Goal: Task Accomplishment & Management: Manage account settings

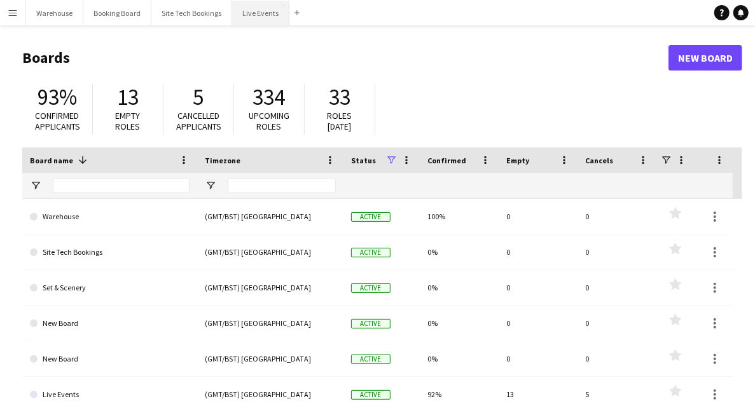
click at [248, 11] on button "Live Events Close" at bounding box center [260, 13] width 57 height 25
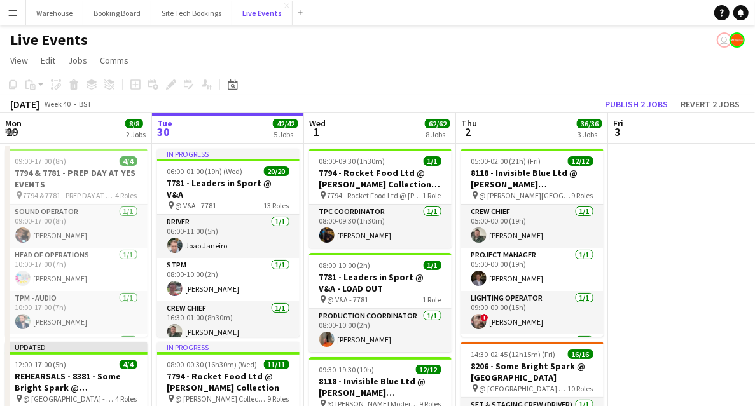
scroll to position [42, 0]
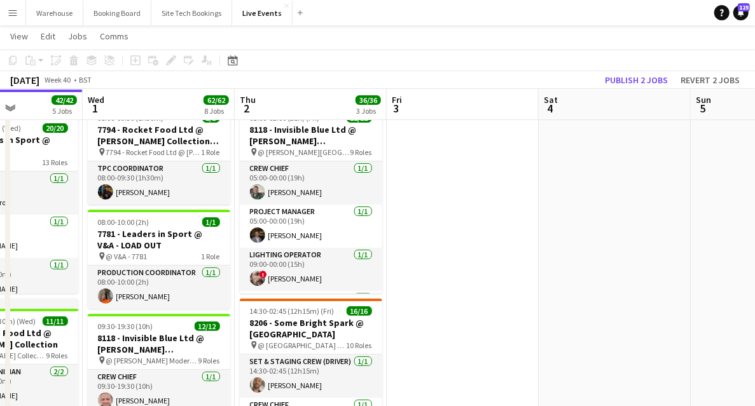
drag, startPoint x: 667, startPoint y: 248, endPoint x: 444, endPoint y: 263, distance: 223.6
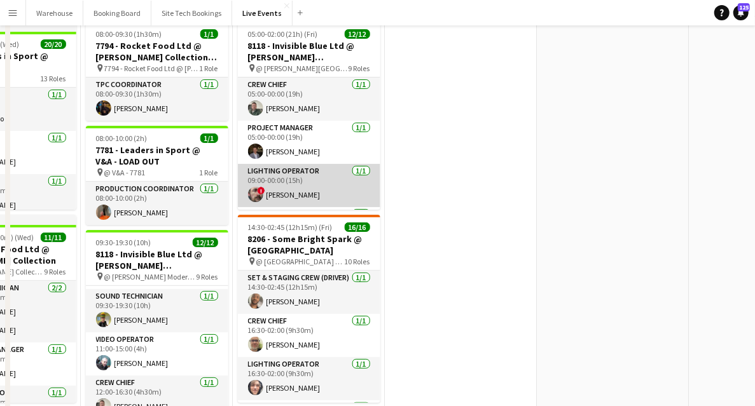
scroll to position [0, 0]
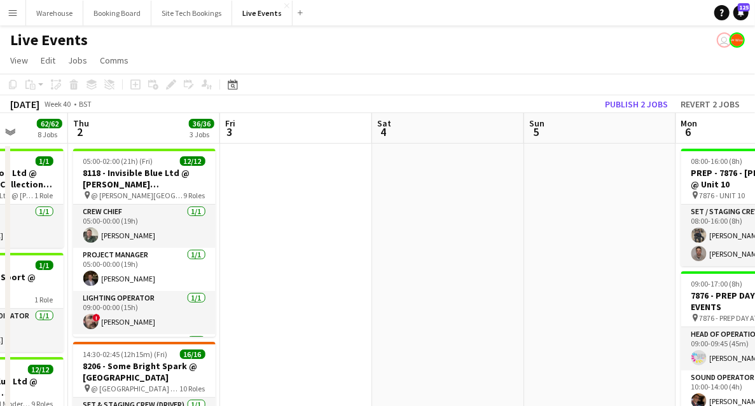
drag, startPoint x: 456, startPoint y: 273, endPoint x: 252, endPoint y: 266, distance: 204.1
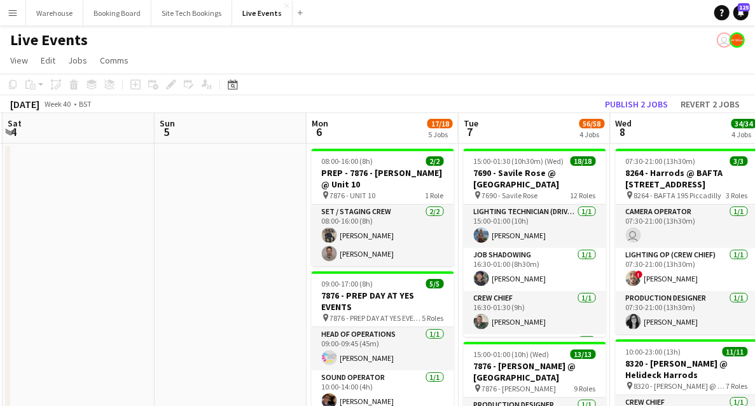
scroll to position [0, 366]
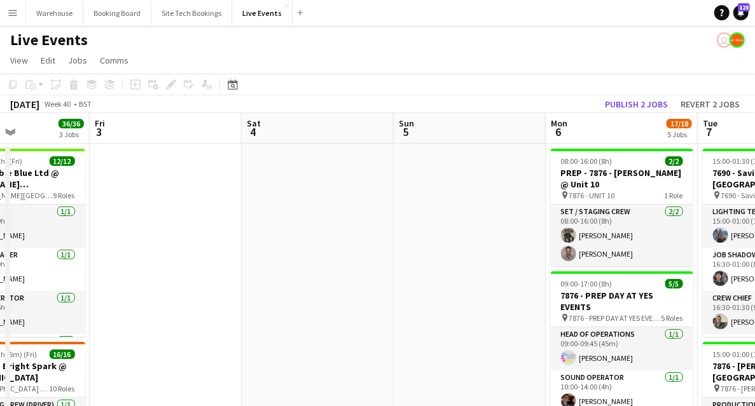
drag, startPoint x: 224, startPoint y: 263, endPoint x: 159, endPoint y: 265, distance: 64.9
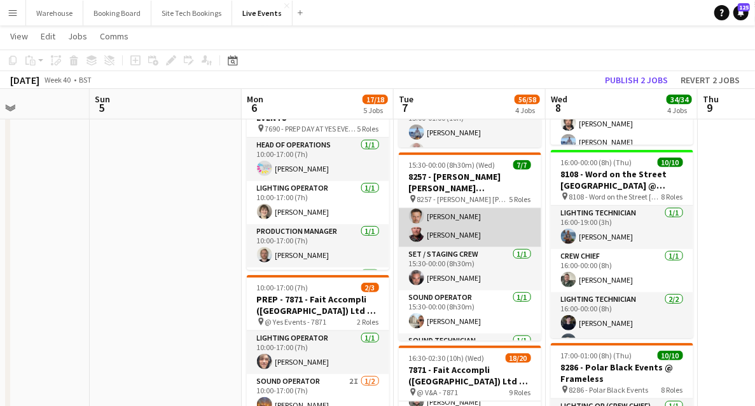
scroll to position [120, 0]
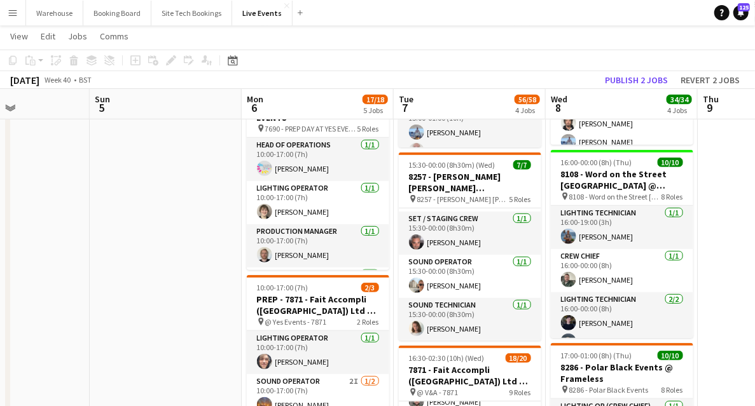
drag, startPoint x: 290, startPoint y: 217, endPoint x: 109, endPoint y: 236, distance: 182.1
click at [379, 217] on app-calendar-viewport "Thu 2 36/36 3 Jobs Fri 3 Sat 4 Sun 5 Mon 6 17/18 5 Jobs Tue 7 56/58 4 Jobs Wed …" at bounding box center [377, 390] width 755 height 1444
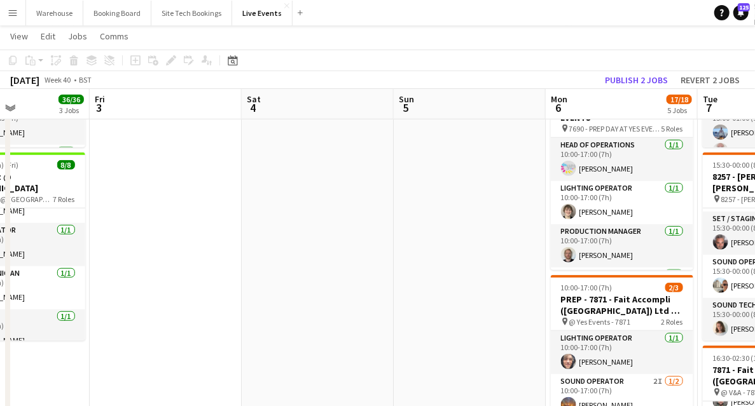
click at [421, 285] on app-calendar-viewport "Tue 30 42/42 5 Jobs Wed 1 62/62 8 Jobs Thu 2 36/36 3 Jobs Fri 3 Sat 4 Sun 5 Mon…" at bounding box center [377, 390] width 755 height 1444
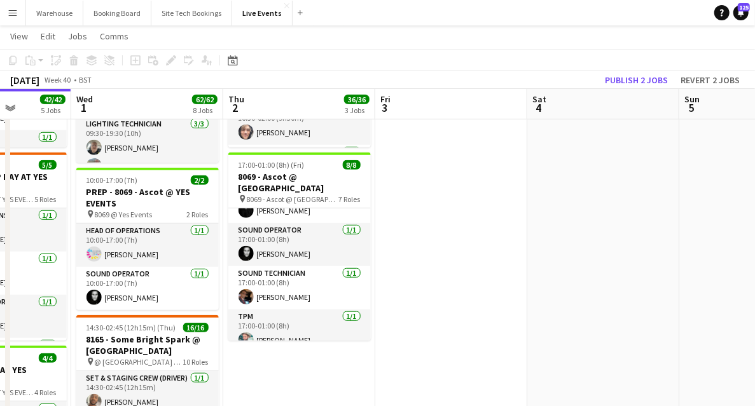
drag, startPoint x: 586, startPoint y: 212, endPoint x: 684, endPoint y: 196, distance: 99.2
click at [660, 200] on app-calendar-viewport "Sun 28 Mon 29 8/8 2 Jobs Tue 30 42/42 5 Jobs Wed 1 62/62 8 Jobs Thu 2 36/36 3 J…" at bounding box center [377, 390] width 755 height 1444
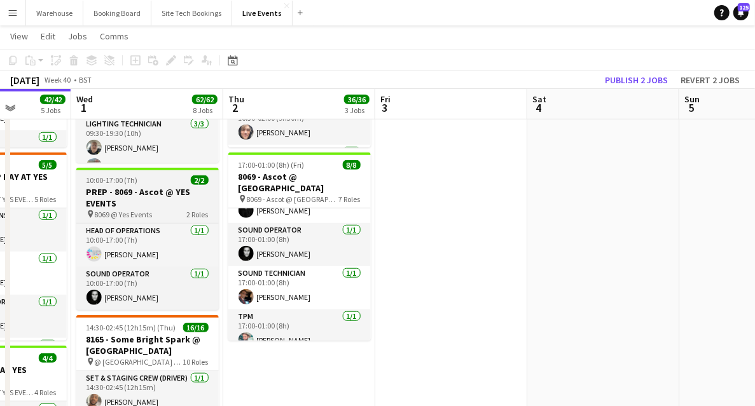
scroll to position [0, 321]
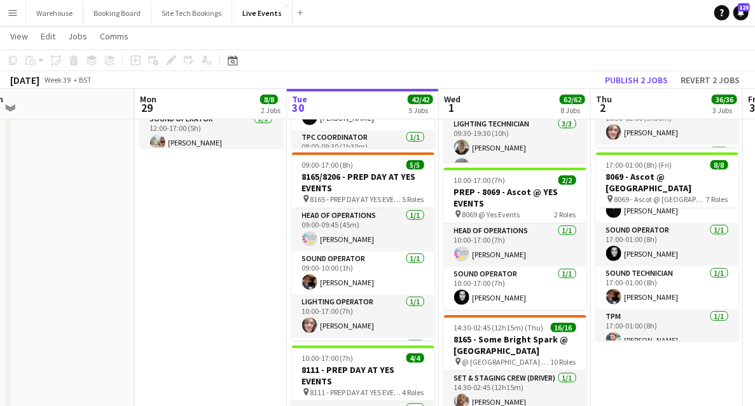
drag, startPoint x: 118, startPoint y: 258, endPoint x: 263, endPoint y: 245, distance: 144.9
click at [346, 234] on app-calendar-viewport "Fri 26 Sat 27 Sun 28 Mon 29 8/8 2 Jobs Tue 30 42/42 5 Jobs Wed 1 62/62 8 Jobs T…" at bounding box center [377, 390] width 755 height 1444
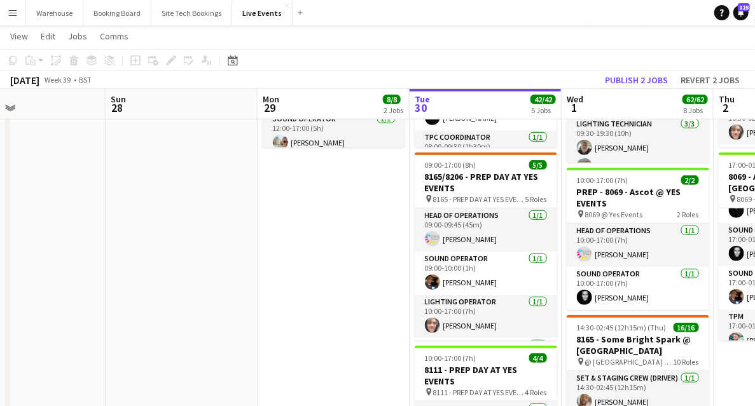
drag, startPoint x: 121, startPoint y: 271, endPoint x: 484, endPoint y: 265, distance: 363.6
click at [473, 266] on app-calendar-viewport "Thu 25 41/41 3 Jobs Fri 26 Sat 27 Sun 28 Mon 29 8/8 2 Jobs Tue 30 42/42 5 Jobs …" at bounding box center [377, 390] width 755 height 1444
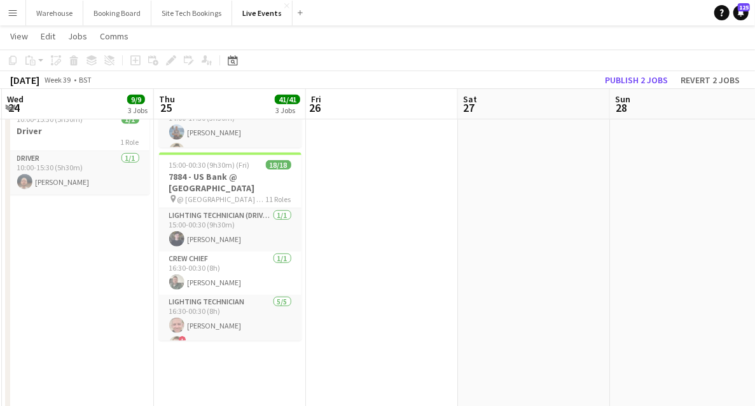
drag, startPoint x: 467, startPoint y: 306, endPoint x: 458, endPoint y: 312, distance: 10.6
click at [472, 307] on app-calendar-viewport "Mon 22 Tue 23 53/53 5 Jobs Wed 24 9/9 3 Jobs Thu 25 41/41 3 Jobs Fri 26 Sat 27 …" at bounding box center [377, 390] width 755 height 1444
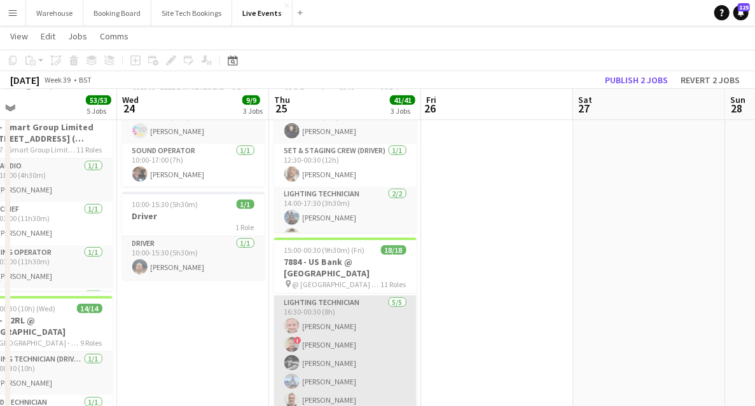
scroll to position [169, 0]
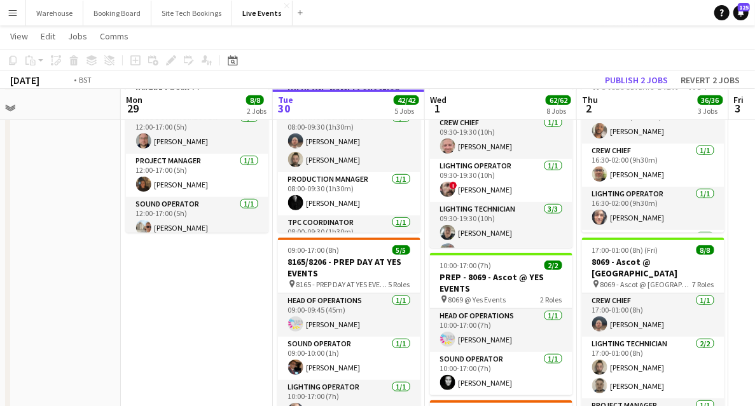
drag, startPoint x: 60, startPoint y: 276, endPoint x: -150, endPoint y: 232, distance: 214.3
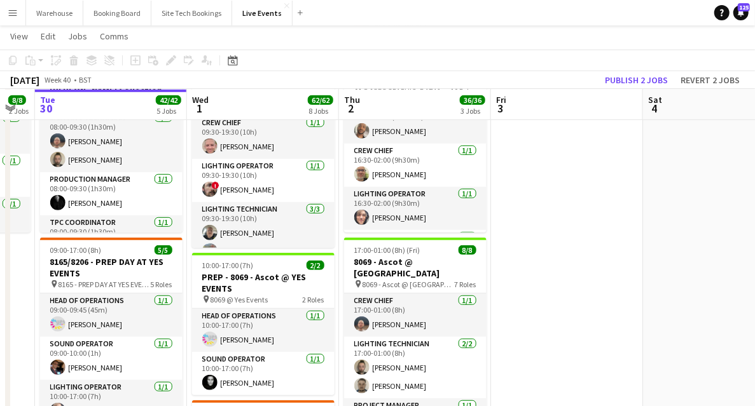
drag, startPoint x: 488, startPoint y: 251, endPoint x: 57, endPoint y: 230, distance: 431.5
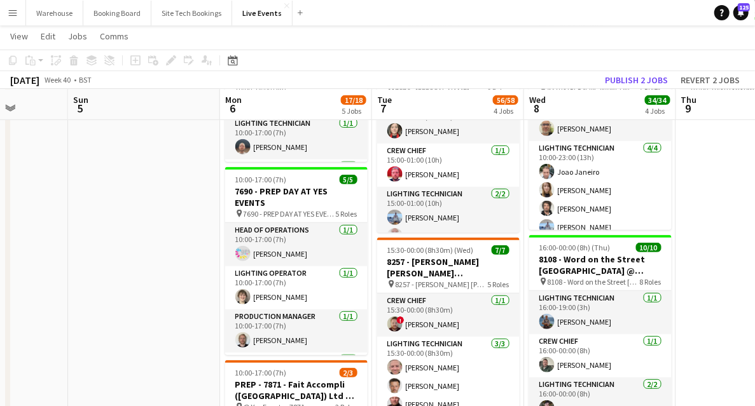
drag, startPoint x: 34, startPoint y: 236, endPoint x: -39, endPoint y: 221, distance: 75.2
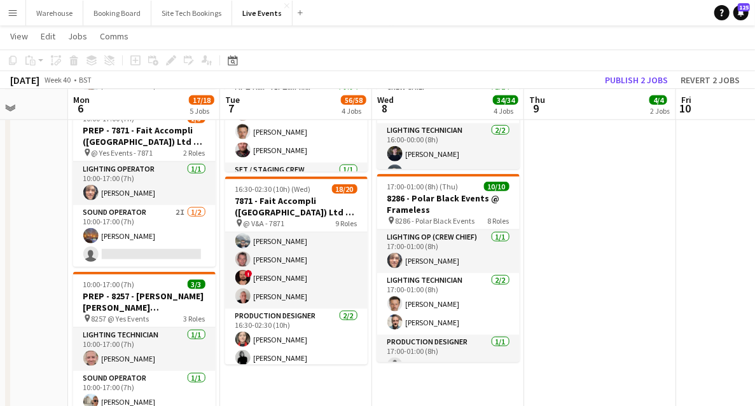
scroll to position [0, 0]
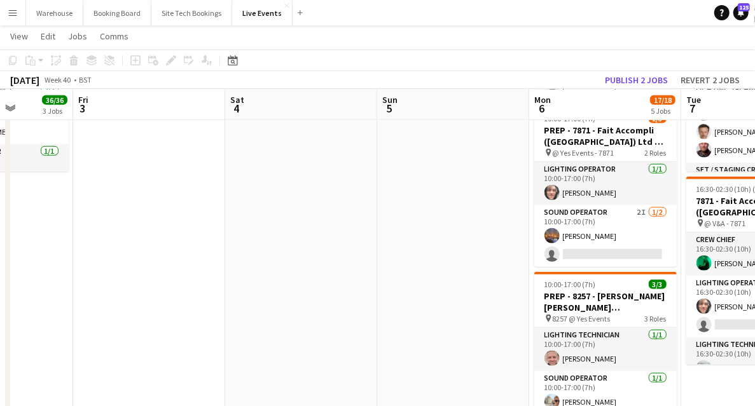
drag, startPoint x: 509, startPoint y: 174, endPoint x: 514, endPoint y: 195, distance: 21.6
click at [697, 131] on app-calendar-viewport "Thu 2 36/36 3 Jobs Fri 3 Sat 4 Sun 5 Mon 6 17/18 5 Jobs Tue 7 56/58 4 Jobs Wed …" at bounding box center [377, 221] width 755 height 1444
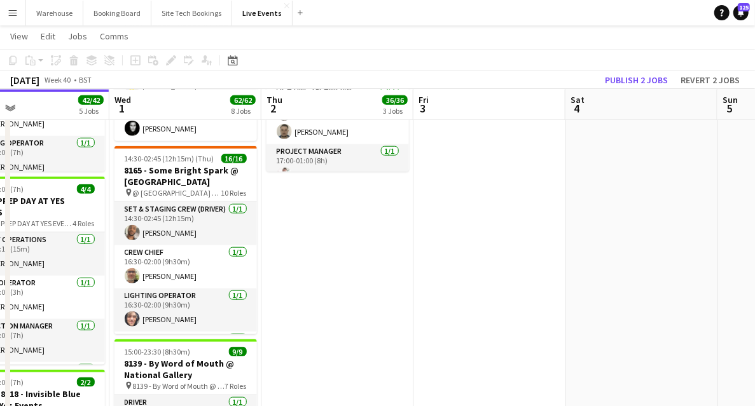
drag, startPoint x: 651, startPoint y: 240, endPoint x: 586, endPoint y: 238, distance: 64.8
click at [681, 238] on app-calendar-viewport "Sun 28 Mon 29 8/8 2 Jobs Tue 30 42/42 5 Jobs Wed 1 62/62 8 Jobs Thu 2 36/36 3 J…" at bounding box center [377, 221] width 755 height 1444
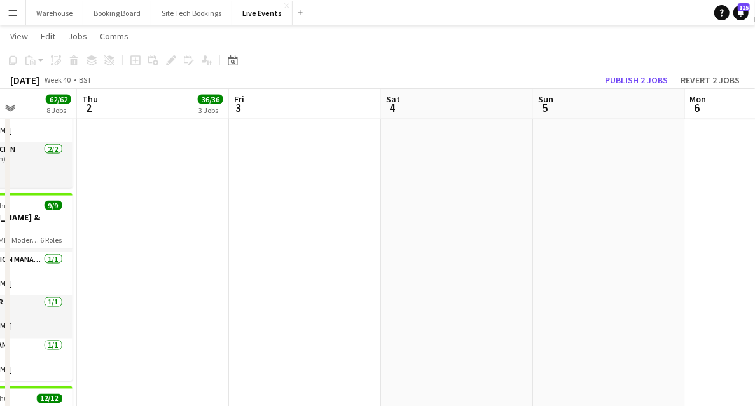
scroll to position [0, 392]
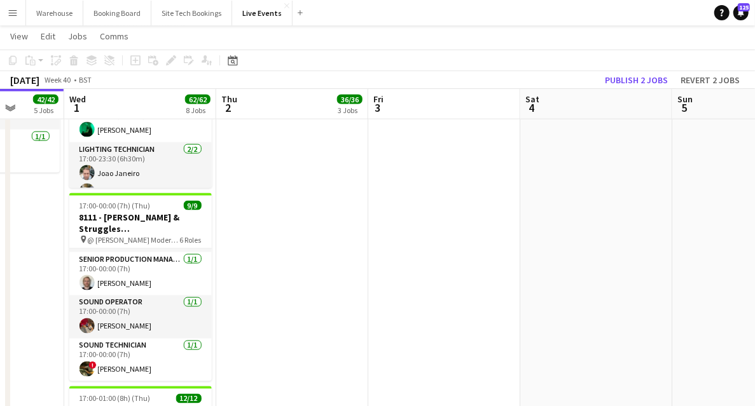
drag, startPoint x: 544, startPoint y: 240, endPoint x: 167, endPoint y: 290, distance: 380.2
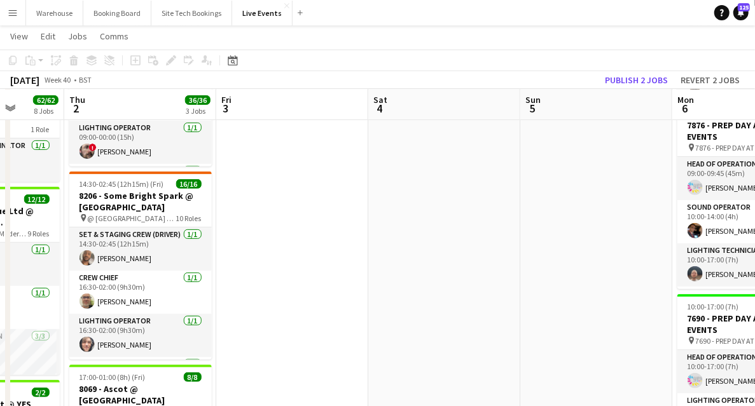
scroll to position [0, 256]
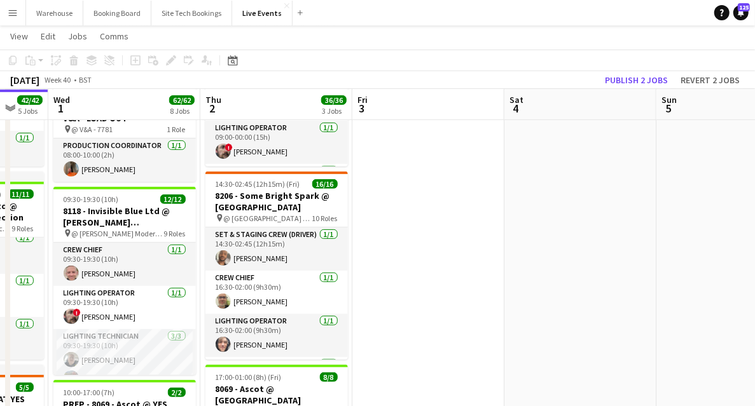
drag, startPoint x: 352, startPoint y: 284, endPoint x: 435, endPoint y: 285, distance: 82.6
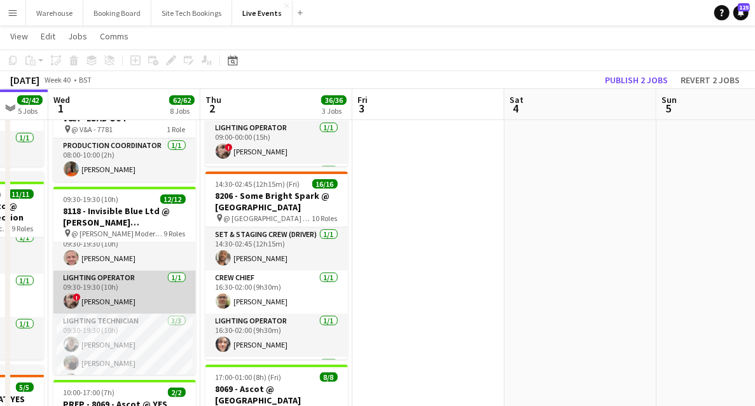
scroll to position [0, 0]
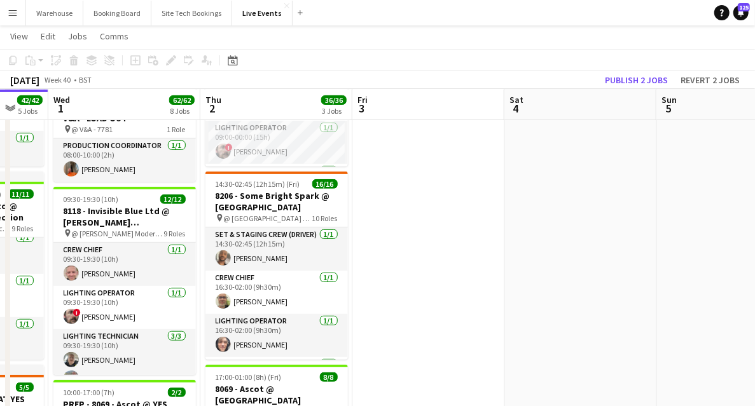
drag, startPoint x: 635, startPoint y: 231, endPoint x: 314, endPoint y: 205, distance: 322.1
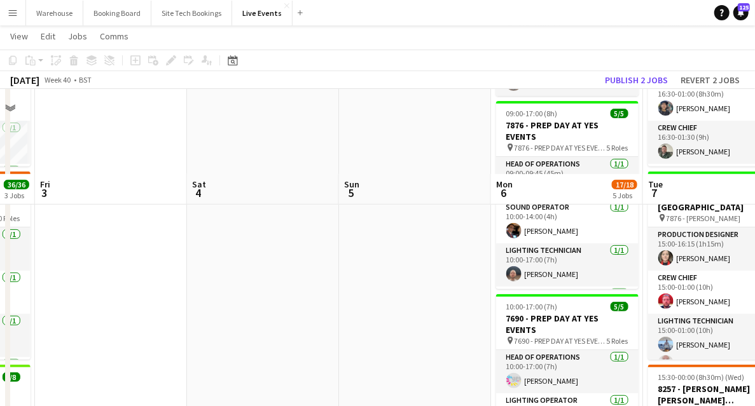
scroll to position [296, 0]
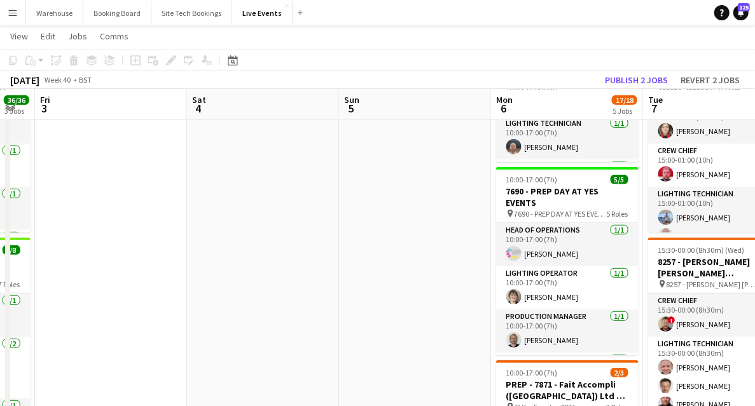
drag, startPoint x: 463, startPoint y: 196, endPoint x: 46, endPoint y: 185, distance: 417.8
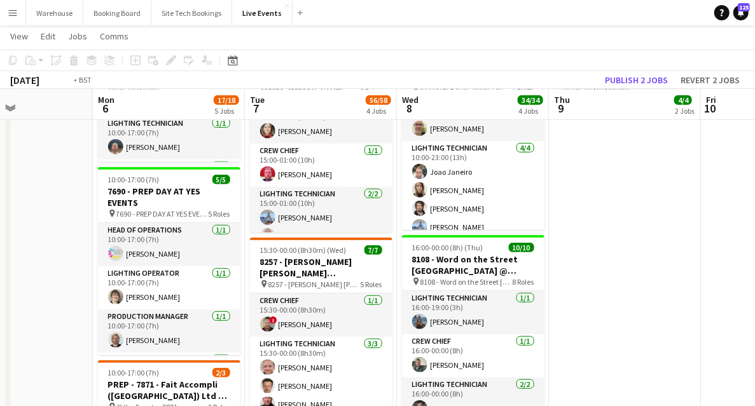
drag, startPoint x: 267, startPoint y: 244, endPoint x: 121, endPoint y: 230, distance: 146.9
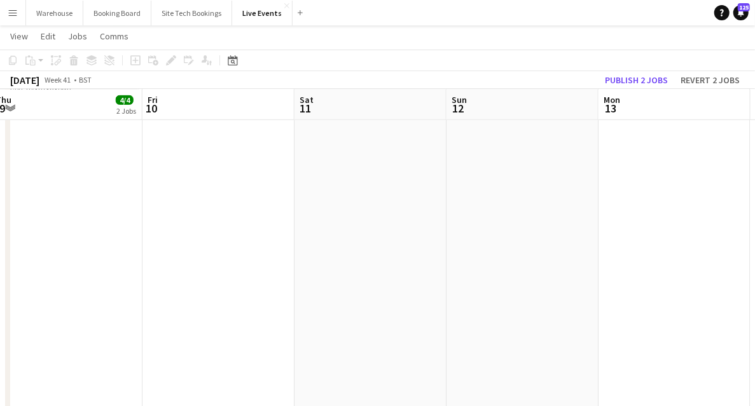
drag, startPoint x: 355, startPoint y: 235, endPoint x: 147, endPoint y: 220, distance: 207.8
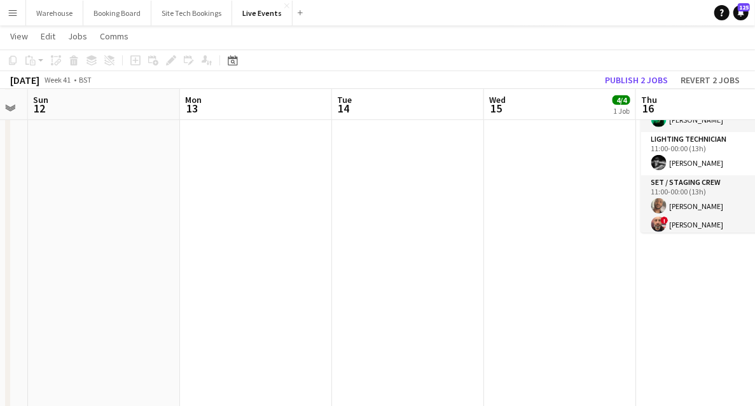
scroll to position [85, 0]
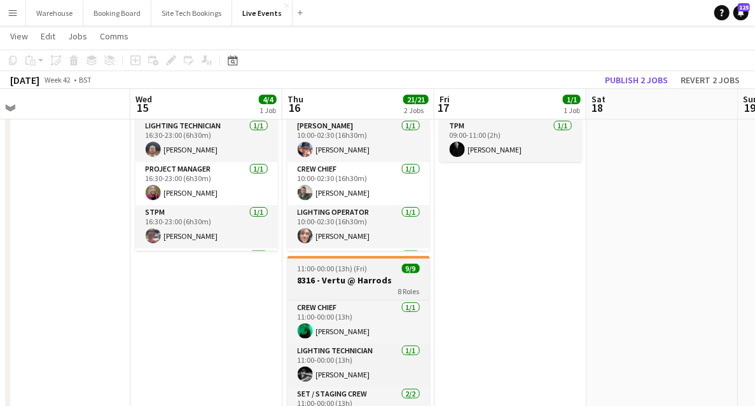
drag, startPoint x: 203, startPoint y: 274, endPoint x: 212, endPoint y: 271, distance: 9.3
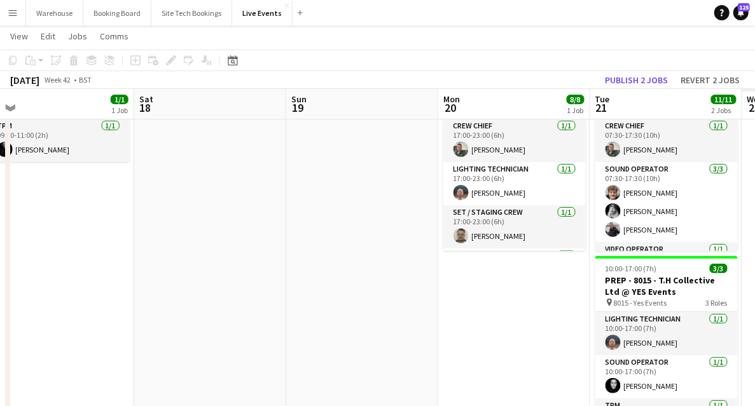
drag, startPoint x: 487, startPoint y: 303, endPoint x: 291, endPoint y: 290, distance: 196.2
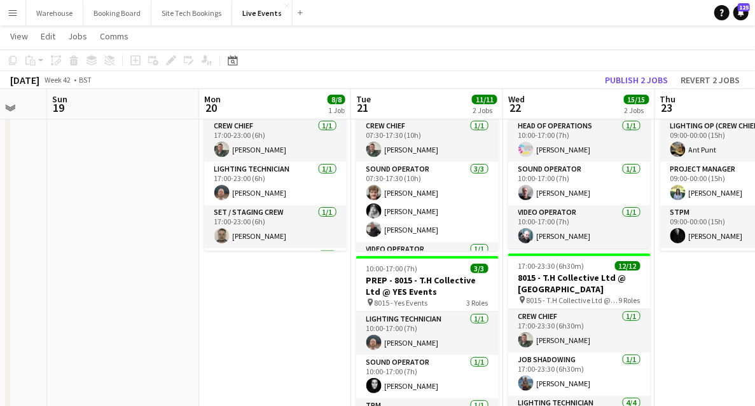
drag, startPoint x: 353, startPoint y: 308, endPoint x: 95, endPoint y: 280, distance: 260.2
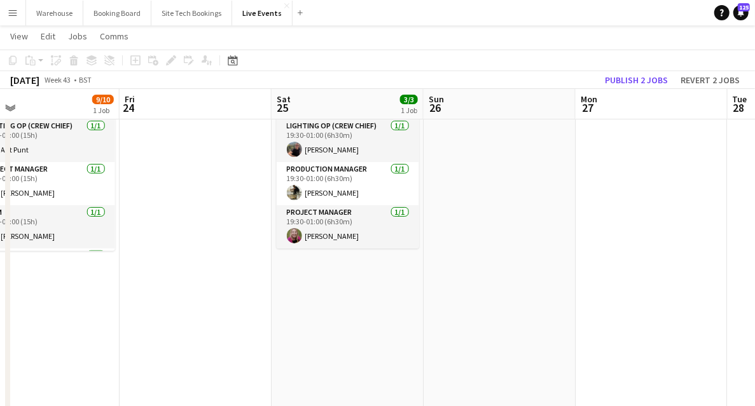
drag, startPoint x: 566, startPoint y: 285, endPoint x: 182, endPoint y: 260, distance: 384.8
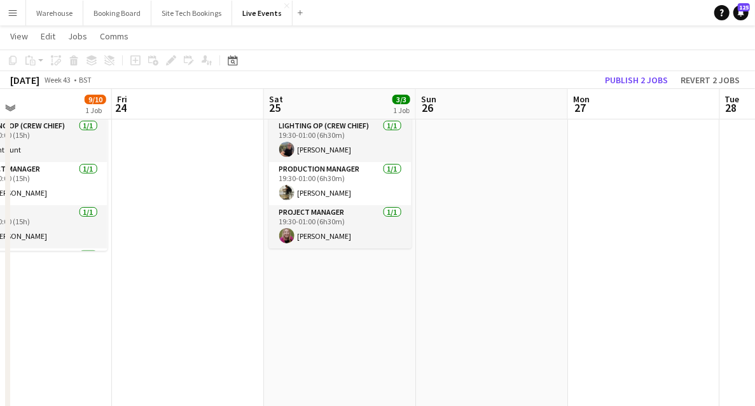
drag, startPoint x: 86, startPoint y: 258, endPoint x: 47, endPoint y: 252, distance: 39.8
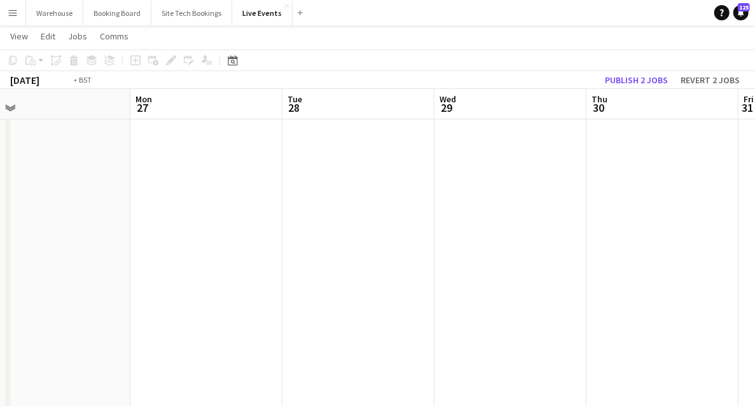
drag, startPoint x: 426, startPoint y: 286, endPoint x: 128, endPoint y: 251, distance: 299.5
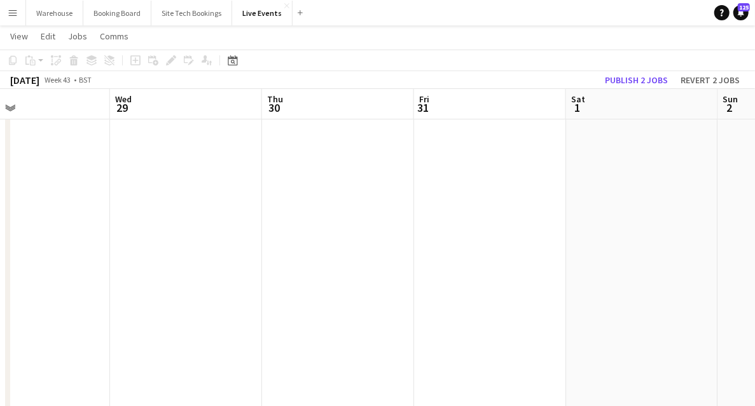
drag, startPoint x: 371, startPoint y: 278, endPoint x: 135, endPoint y: 242, distance: 238.6
drag, startPoint x: 257, startPoint y: 252, endPoint x: 137, endPoint y: 234, distance: 120.8
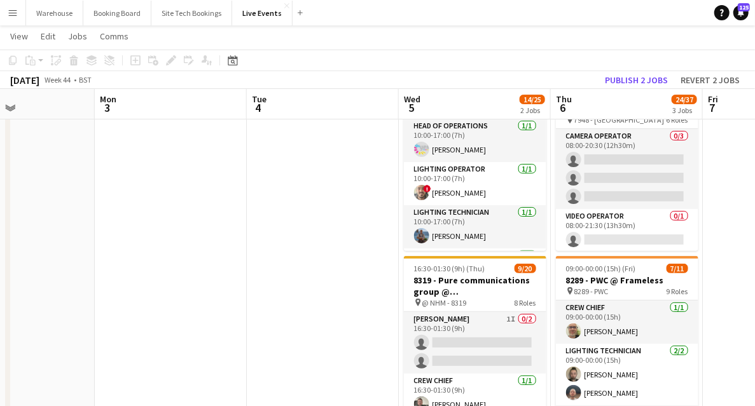
scroll to position [0, 0]
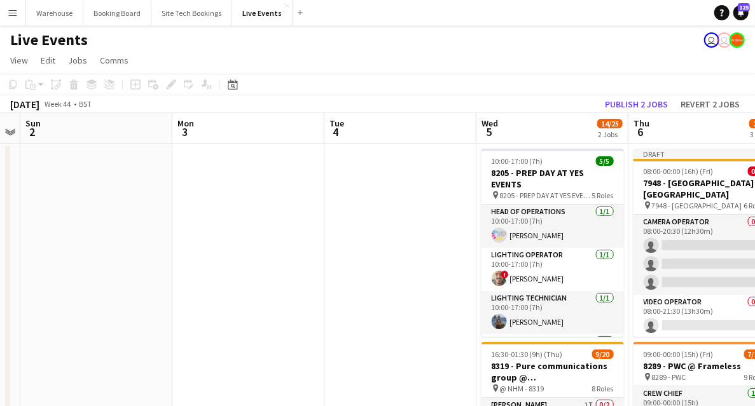
drag, startPoint x: 285, startPoint y: 227, endPoint x: 459, endPoint y: 226, distance: 174.2
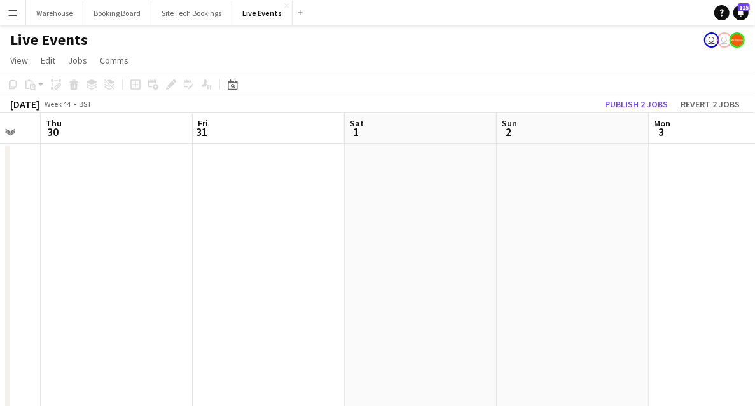
drag, startPoint x: 461, startPoint y: 228, endPoint x: 533, endPoint y: 234, distance: 71.5
drag, startPoint x: 488, startPoint y: 251, endPoint x: 154, endPoint y: 224, distance: 335.5
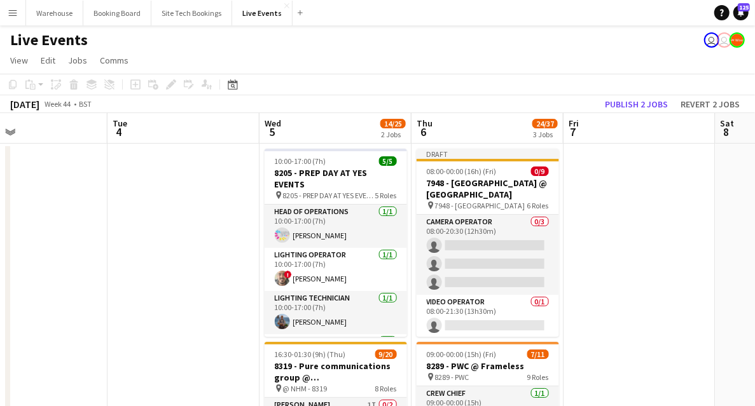
drag, startPoint x: 371, startPoint y: 250, endPoint x: 116, endPoint y: 230, distance: 256.3
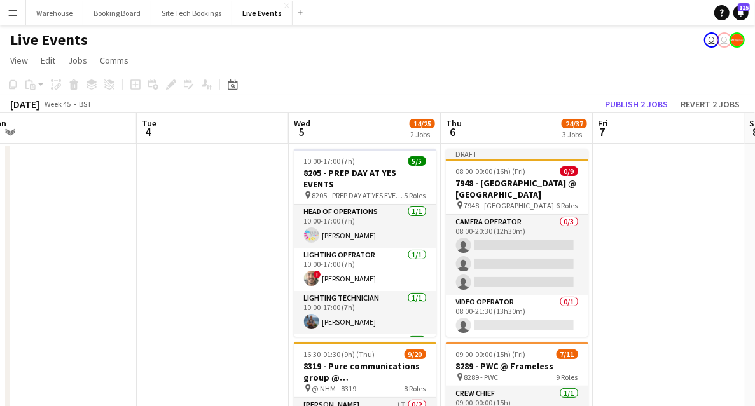
drag, startPoint x: 189, startPoint y: 229, endPoint x: 83, endPoint y: 217, distance: 106.9
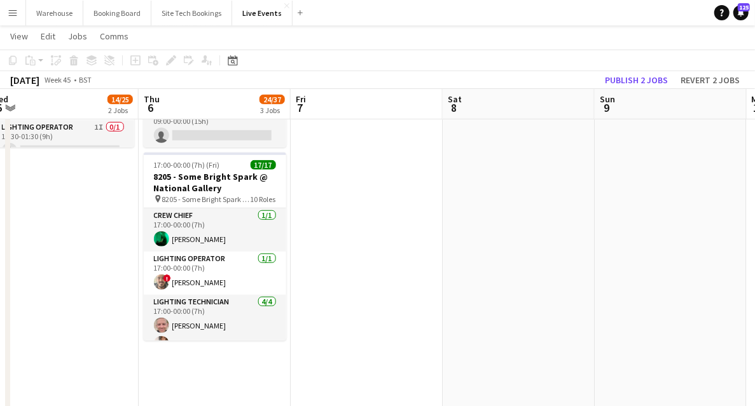
drag, startPoint x: 567, startPoint y: 210, endPoint x: 207, endPoint y: 247, distance: 361.7
click at [206, 249] on app-calendar-viewport "Sun 2 Mon 3 Tue 4 Wed 5 14/25 2 Jobs Thu 6 24/37 3 Jobs Fri 7 Sat 8 Sun 9 Mon 1…" at bounding box center [377, 390] width 755 height 1444
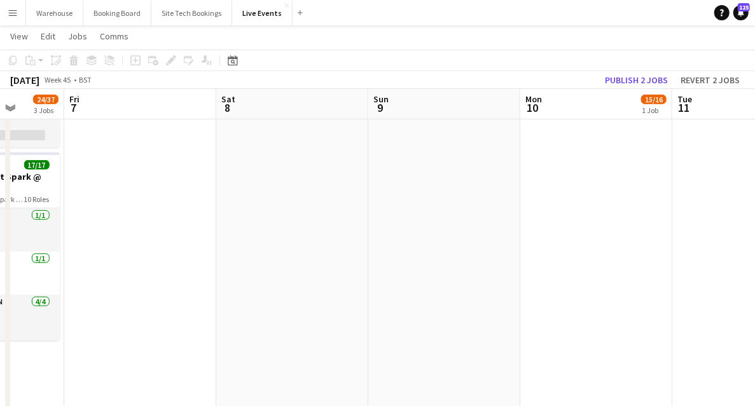
scroll to position [85, 0]
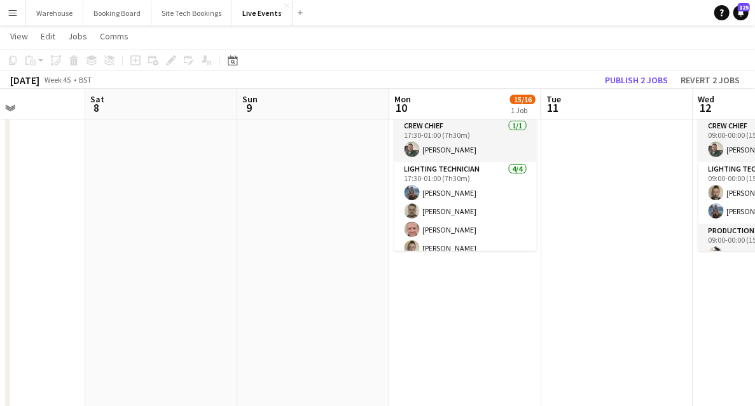
drag, startPoint x: 392, startPoint y: 282, endPoint x: 212, endPoint y: 270, distance: 180.3
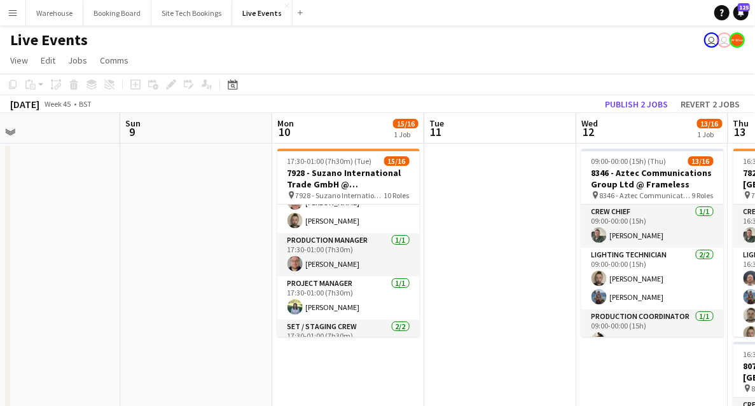
scroll to position [410, 0]
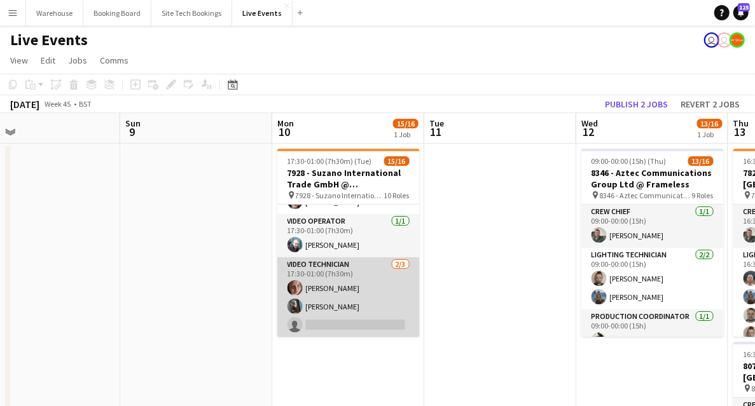
click at [322, 266] on app-card-role "Video Technician [DATE] 17:30-01:00 (7h30m) [PERSON_NAME] [PERSON_NAME] single-…" at bounding box center [348, 297] width 142 height 80
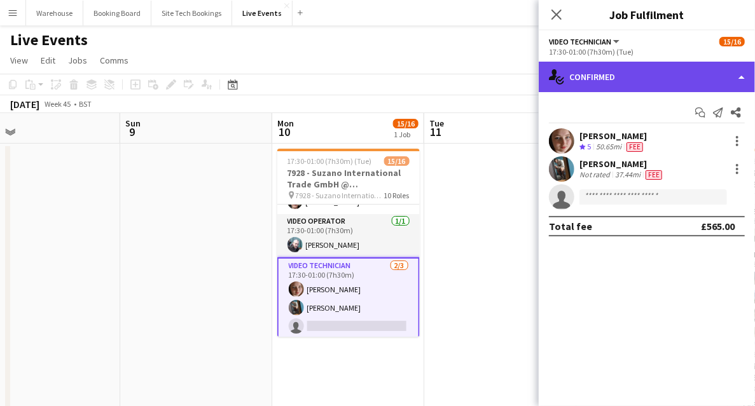
drag, startPoint x: 600, startPoint y: 76, endPoint x: 615, endPoint y: 85, distance: 17.1
click at [600, 77] on div "single-neutral-actions-check-2 Confirmed" at bounding box center [646, 77] width 216 height 31
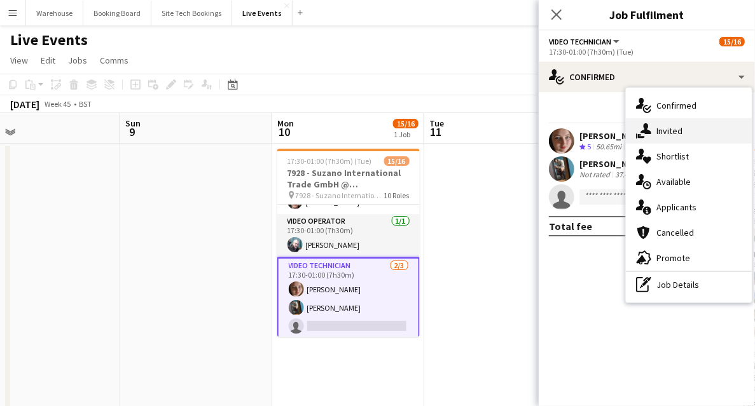
click at [655, 134] on div "single-neutral-actions-share-1 Invited" at bounding box center [688, 130] width 126 height 25
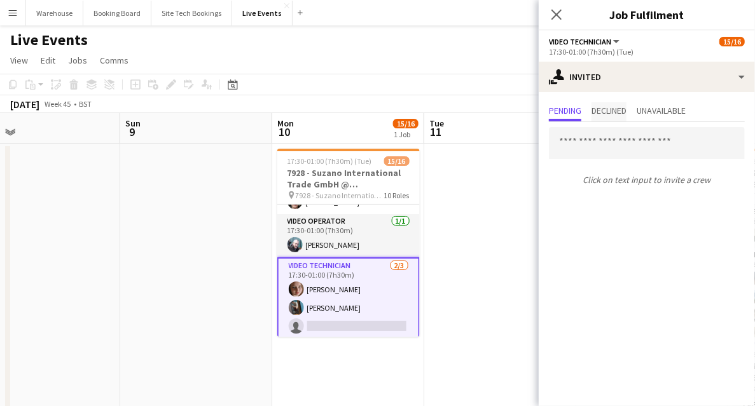
click at [614, 112] on span "Declined" at bounding box center [608, 110] width 35 height 9
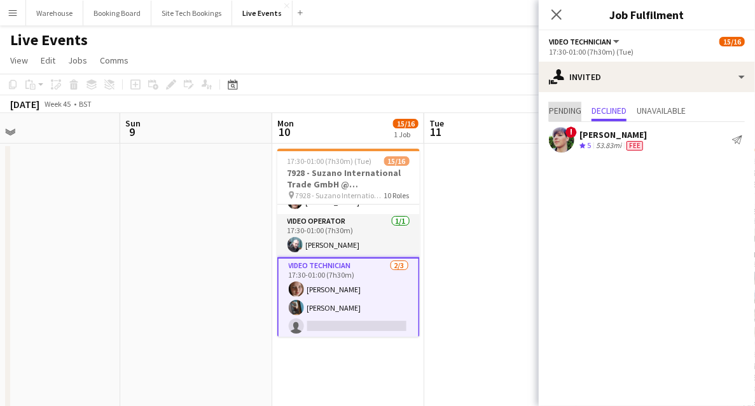
click at [557, 116] on span "Pending" at bounding box center [565, 111] width 32 height 19
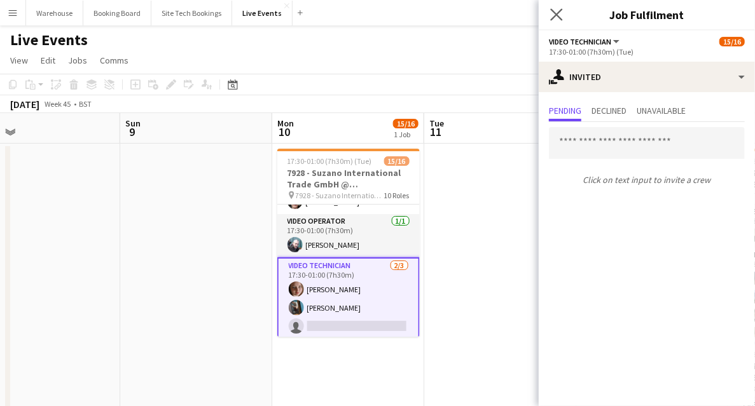
click at [563, 10] on app-icon "Close pop-in" at bounding box center [556, 15] width 18 height 18
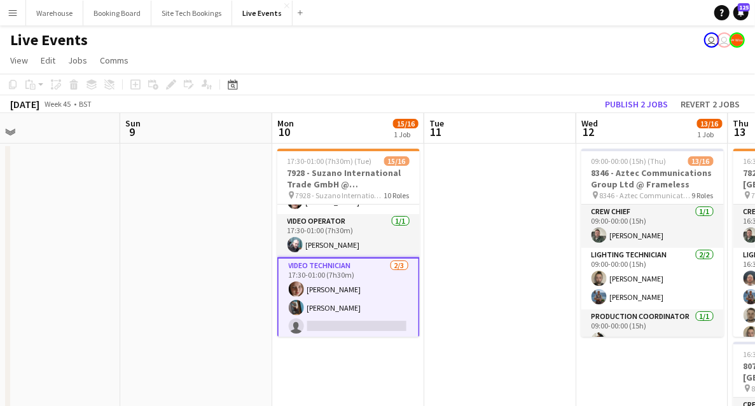
drag, startPoint x: 526, startPoint y: 223, endPoint x: 487, endPoint y: 224, distance: 38.8
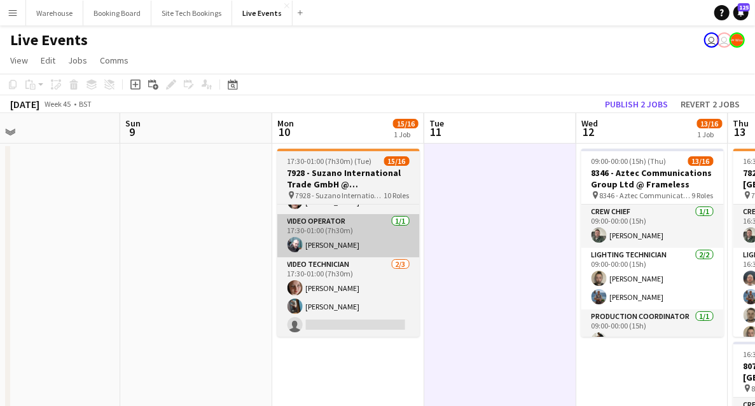
scroll to position [0, 488]
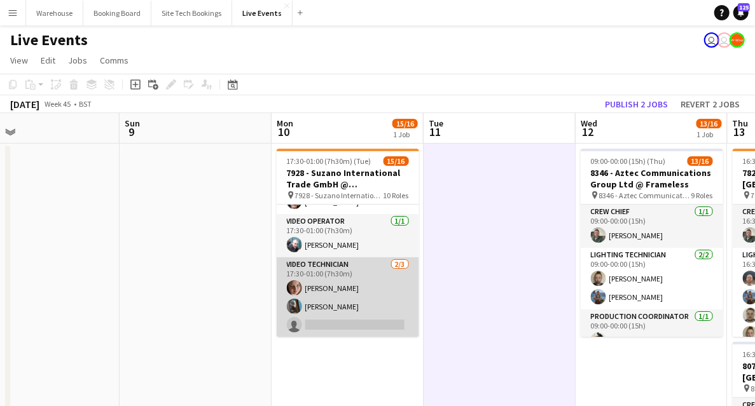
click at [336, 264] on app-card-role "Video Technician [DATE] 17:30-01:00 (7h30m) [PERSON_NAME] [PERSON_NAME] single-…" at bounding box center [348, 297] width 142 height 80
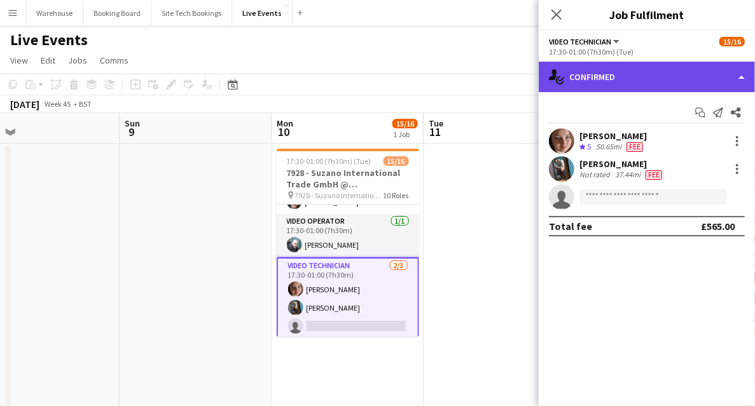
click at [608, 82] on div "single-neutral-actions-check-2 Confirmed" at bounding box center [646, 77] width 216 height 31
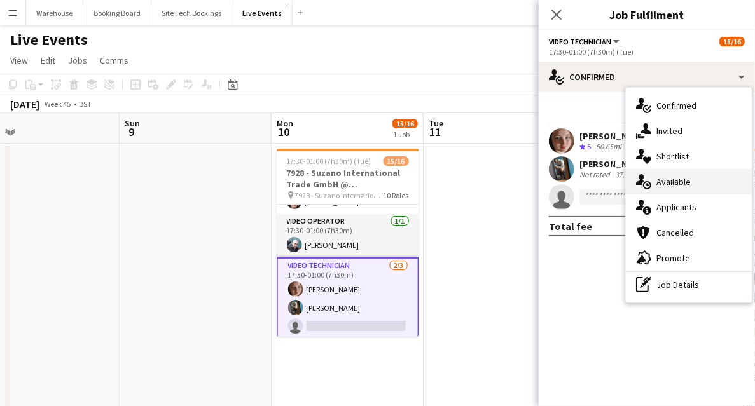
click at [657, 179] on span "Available" at bounding box center [673, 181] width 34 height 11
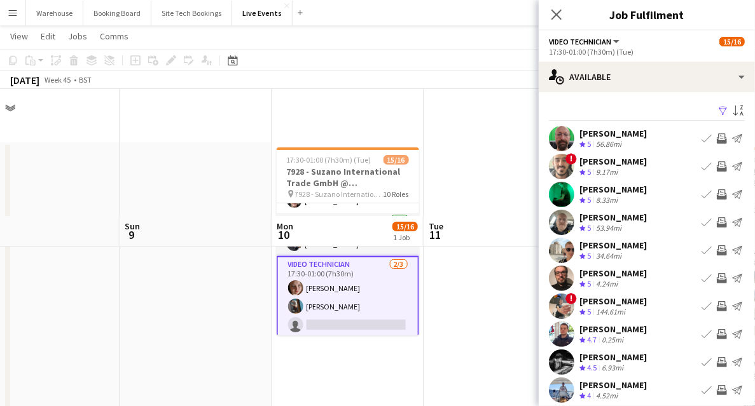
scroll to position [212, 0]
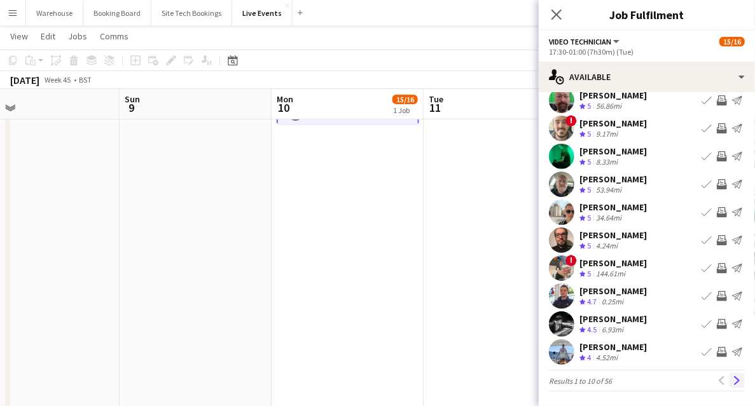
click at [732, 382] on app-icon "Next" at bounding box center [736, 380] width 9 height 9
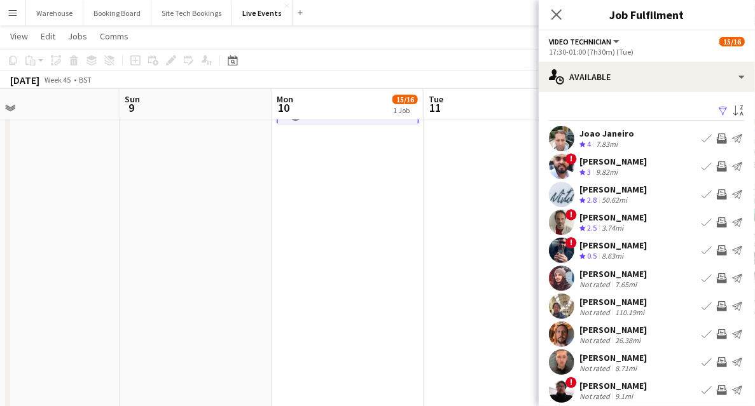
scroll to position [38, 0]
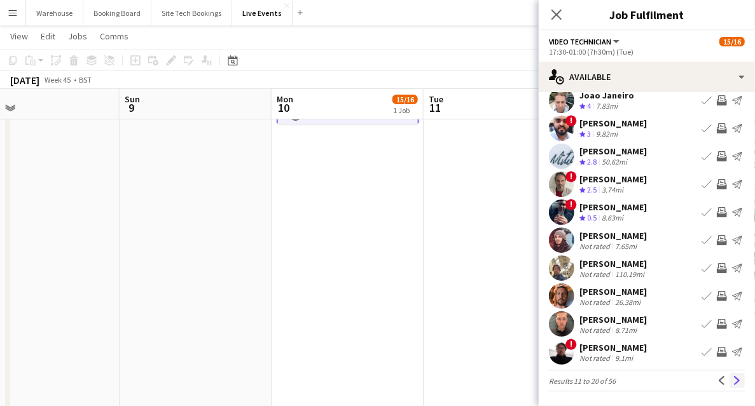
click at [732, 382] on app-icon "Next" at bounding box center [736, 380] width 9 height 9
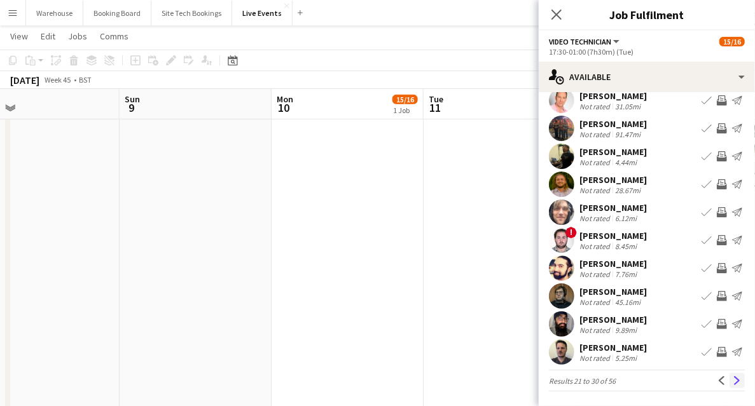
click at [732, 379] on app-icon "Next" at bounding box center [736, 380] width 9 height 9
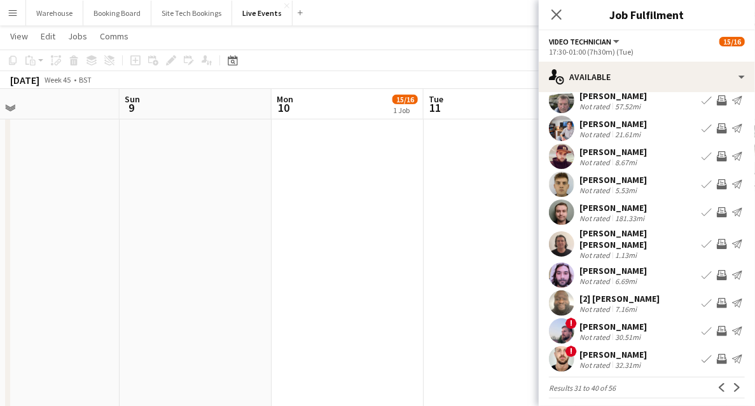
click at [735, 383] on app-icon "Next" at bounding box center [736, 387] width 9 height 9
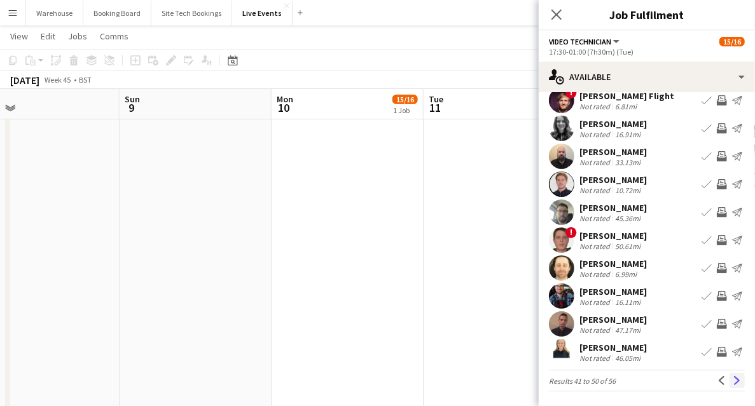
click at [734, 385] on button "Next" at bounding box center [736, 380] width 15 height 15
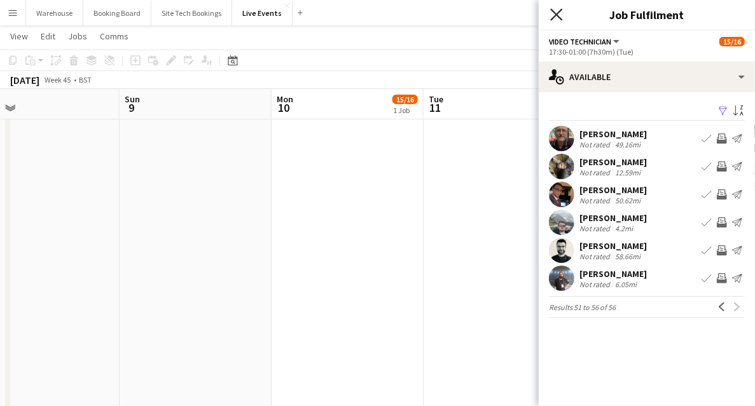
click at [551, 19] on icon at bounding box center [556, 14] width 12 height 12
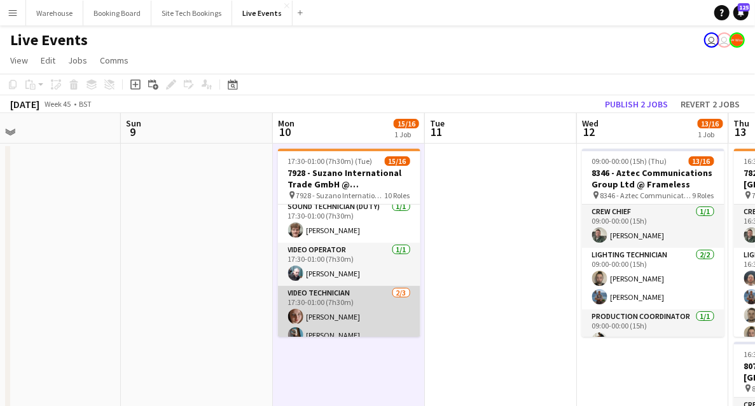
scroll to position [410, 0]
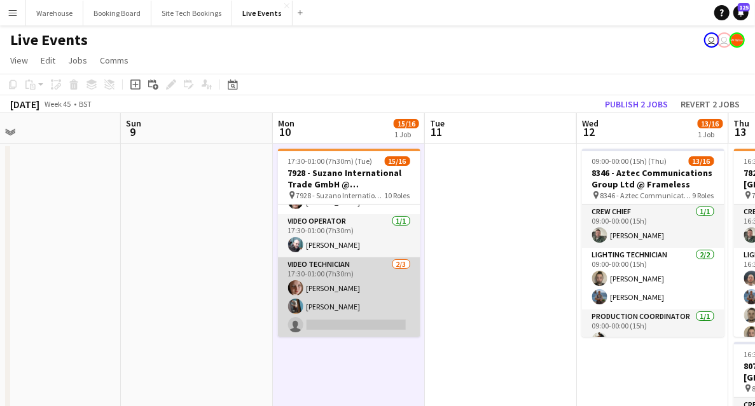
click at [337, 316] on app-card-role "Video Technician [DATE] 17:30-01:00 (7h30m) [PERSON_NAME] [PERSON_NAME] single-…" at bounding box center [349, 297] width 142 height 80
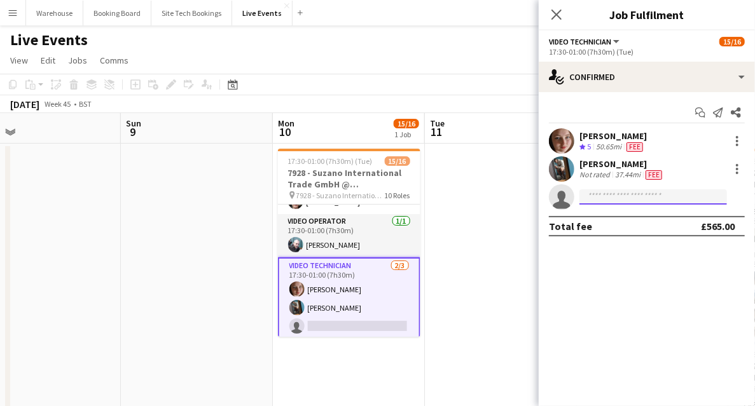
click at [612, 199] on input at bounding box center [652, 196] width 147 height 15
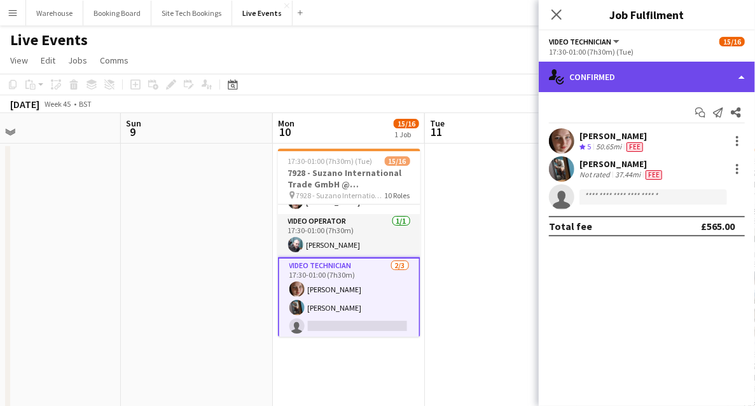
click at [641, 78] on div "single-neutral-actions-check-2 Confirmed" at bounding box center [646, 77] width 216 height 31
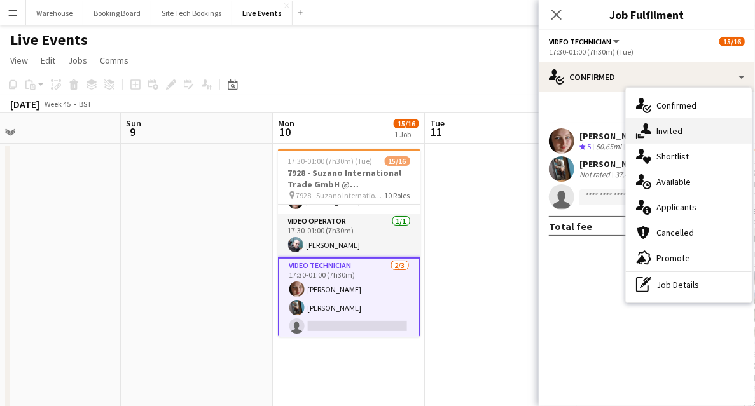
click at [676, 126] on span "Invited" at bounding box center [669, 130] width 26 height 11
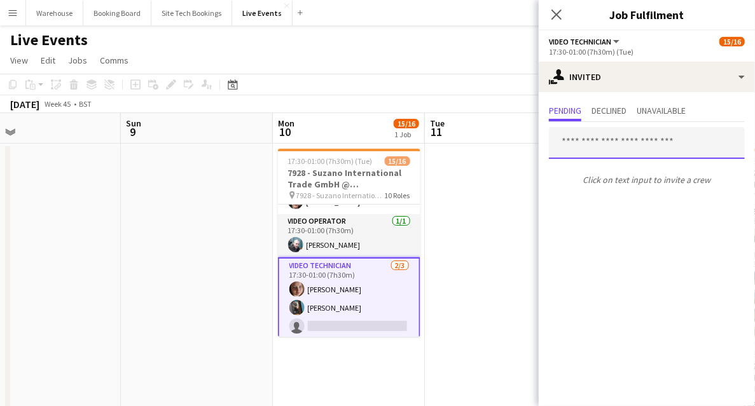
click at [614, 146] on input "text" at bounding box center [647, 143] width 196 height 32
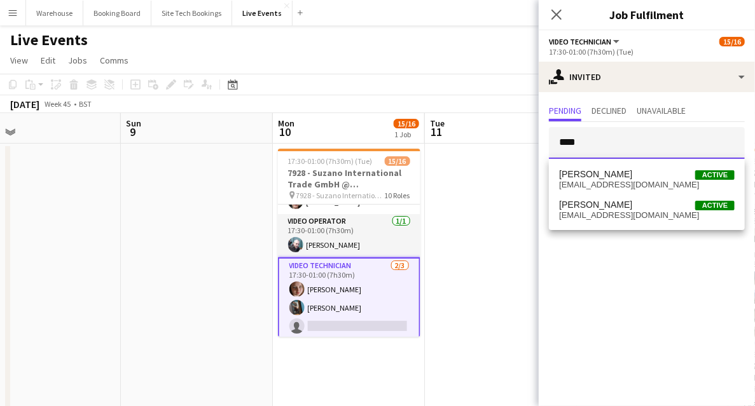
type input "****"
click at [622, 217] on span "[EMAIL_ADDRESS][DOMAIN_NAME]" at bounding box center [646, 215] width 175 height 10
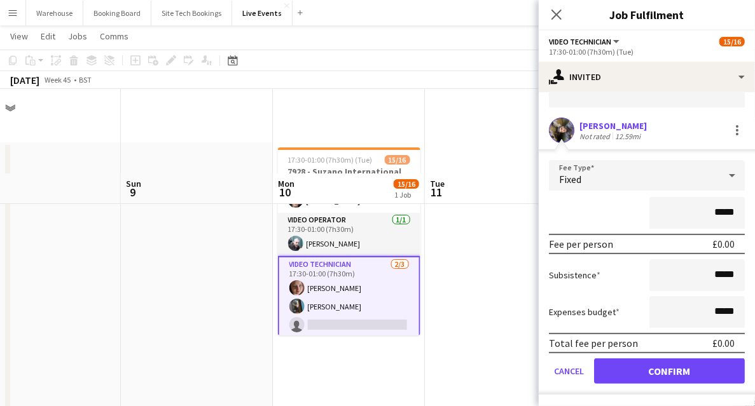
scroll to position [127, 0]
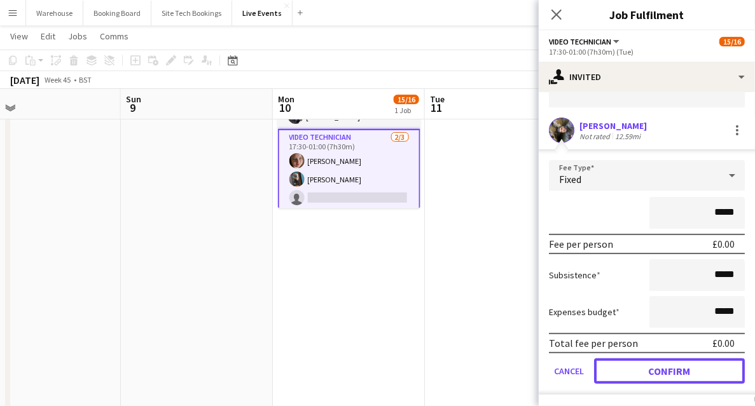
drag, startPoint x: 648, startPoint y: 369, endPoint x: 645, endPoint y: 360, distance: 10.3
click at [649, 370] on button "Confirm" at bounding box center [669, 371] width 151 height 25
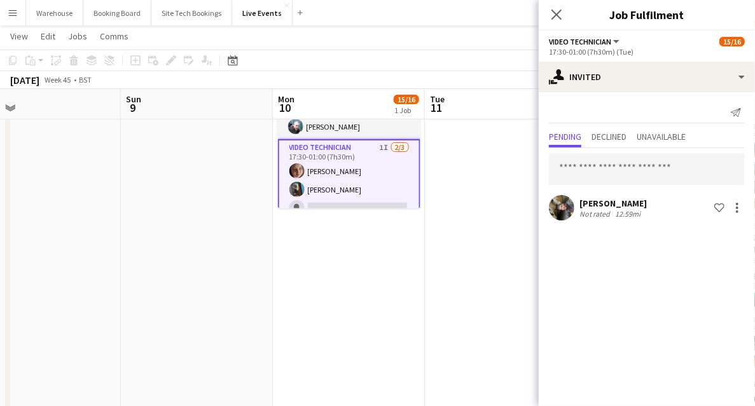
scroll to position [0, 0]
click at [559, 15] on icon "Close pop-in" at bounding box center [556, 14] width 12 height 12
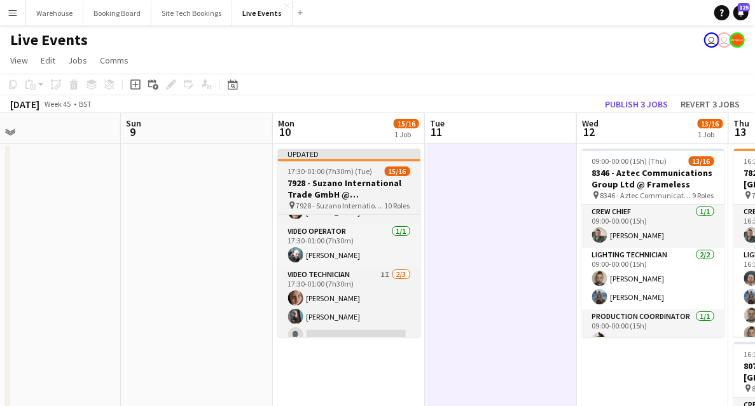
click at [347, 181] on h3 "7928 - Suzano International Trade GmbH @ [GEOGRAPHIC_DATA]" at bounding box center [349, 188] width 142 height 23
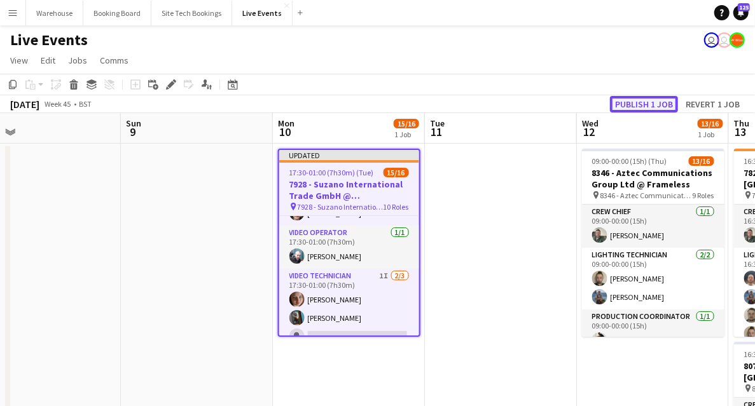
click at [637, 102] on button "Publish 1 job" at bounding box center [644, 104] width 68 height 17
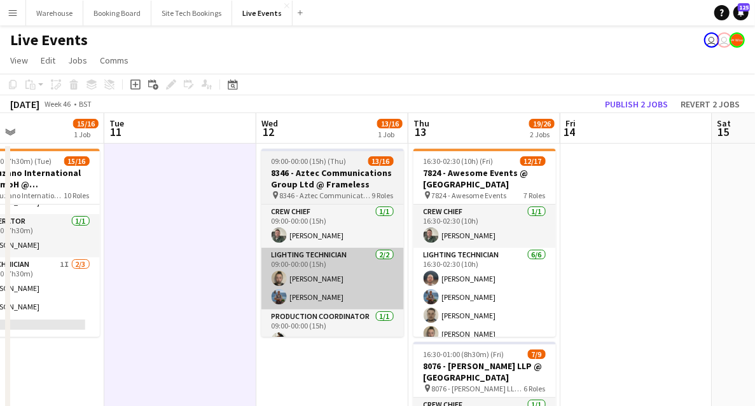
scroll to position [0, 491]
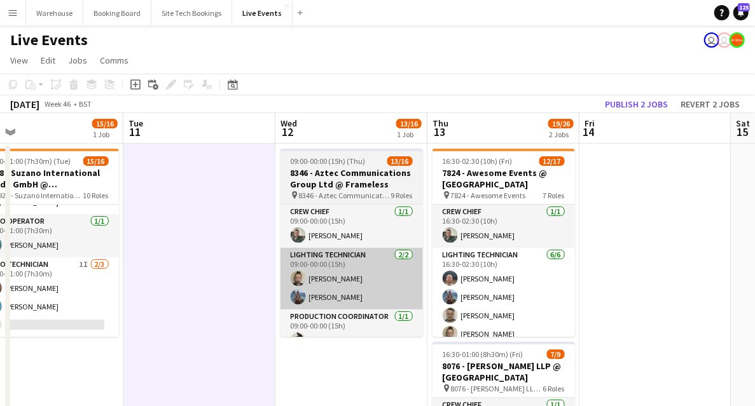
drag, startPoint x: 638, startPoint y: 370, endPoint x: 323, endPoint y: 306, distance: 321.8
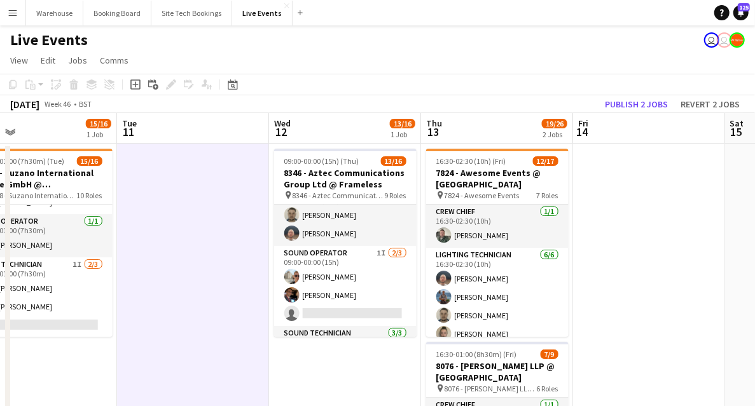
scroll to position [254, 0]
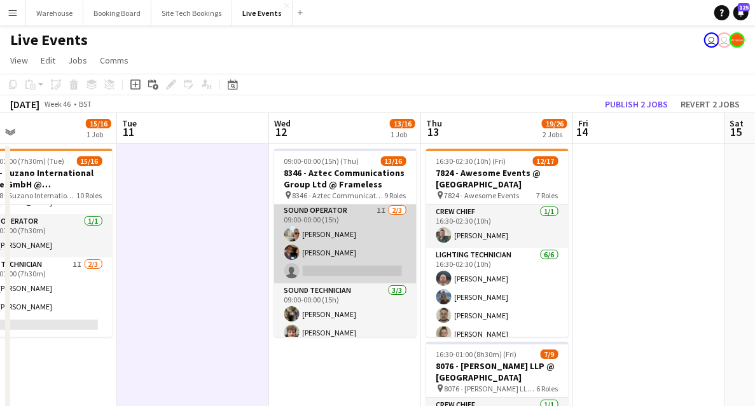
click at [334, 214] on app-card-role "Sound Operator 1I [DATE] 09:00-00:00 (15h) [PERSON_NAME] [PERSON_NAME] single-n…" at bounding box center [345, 243] width 142 height 80
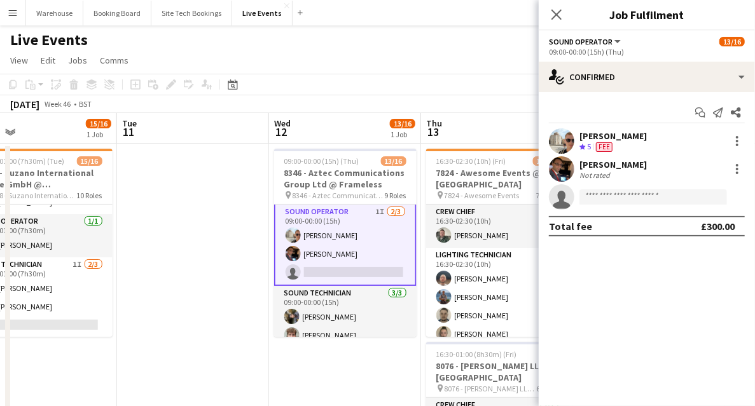
scroll to position [256, 0]
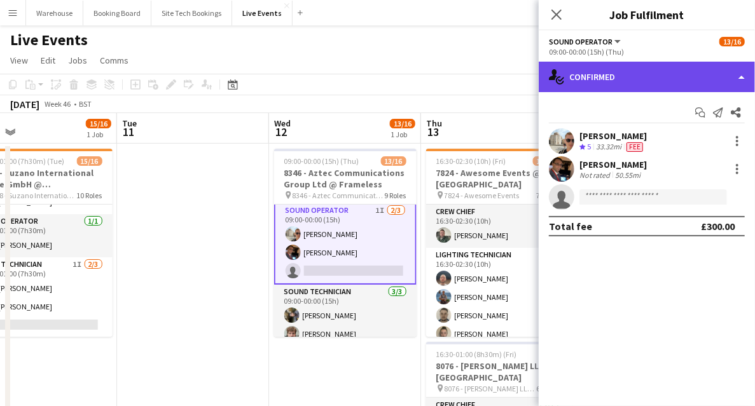
click at [640, 92] on div "single-neutral-actions-check-2 Confirmed" at bounding box center [646, 77] width 216 height 31
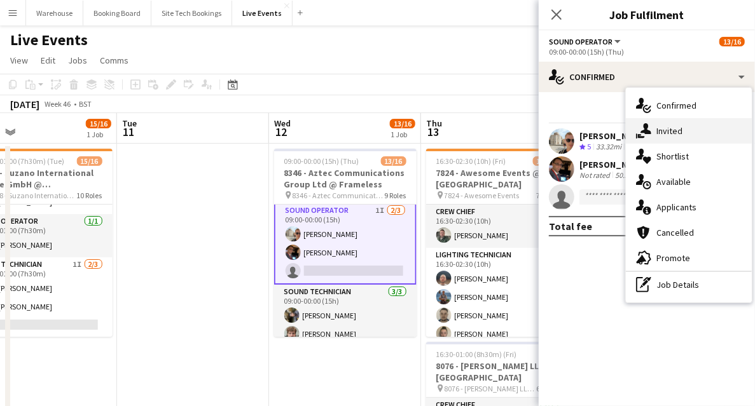
click at [664, 134] on span "Invited" at bounding box center [669, 130] width 26 height 11
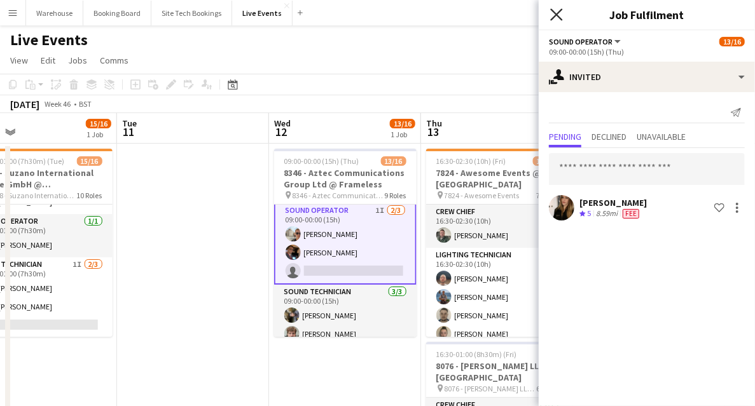
click at [559, 20] on icon "Close pop-in" at bounding box center [556, 14] width 12 height 12
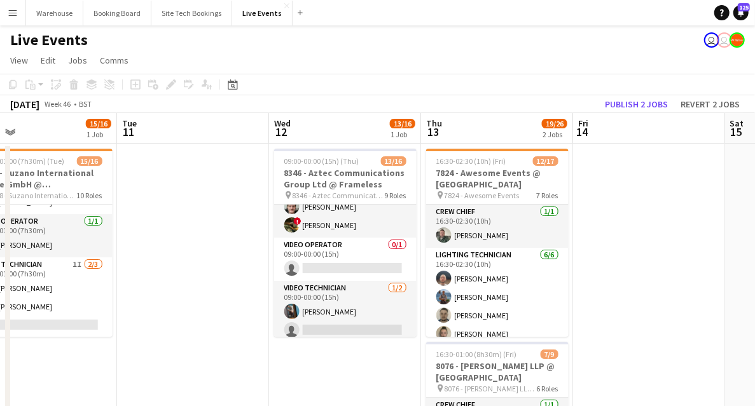
scroll to position [388, 0]
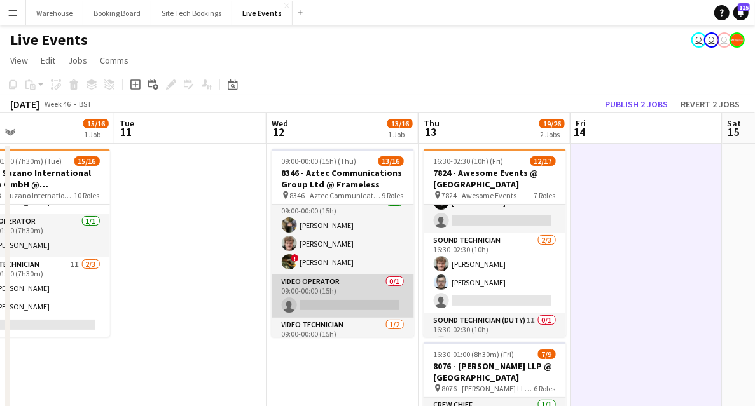
scroll to position [385, 0]
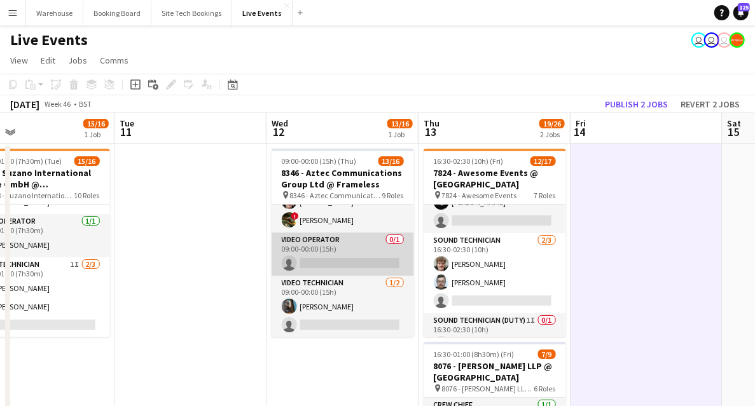
click at [334, 241] on app-card-role "Video Operator 0/1 09:00-00:00 (15h) single-neutral-actions" at bounding box center [342, 254] width 142 height 43
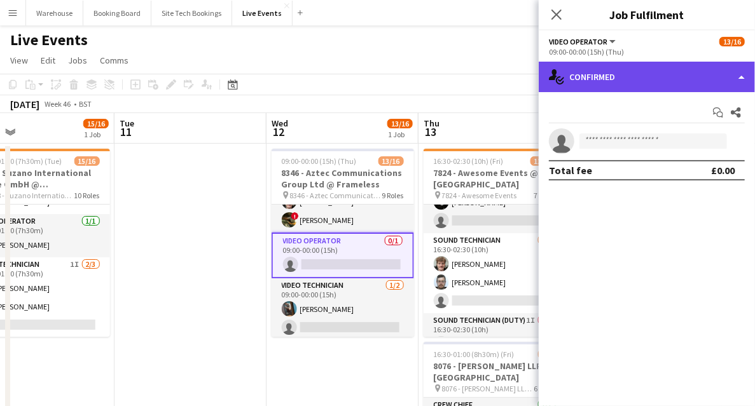
click at [652, 85] on div "single-neutral-actions-check-2 Confirmed" at bounding box center [646, 77] width 216 height 31
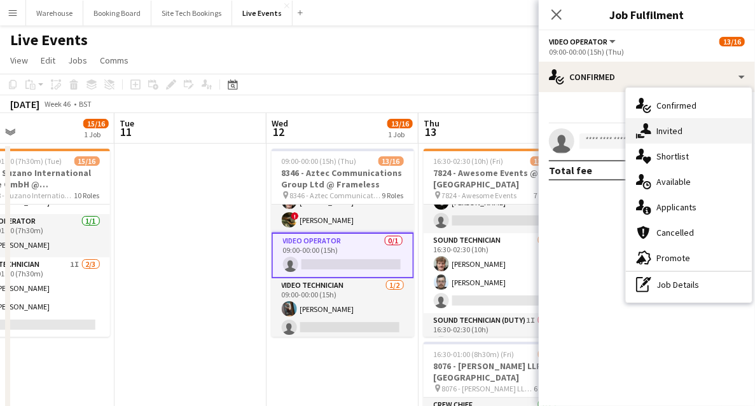
click at [677, 130] on span "Invited" at bounding box center [669, 130] width 26 height 11
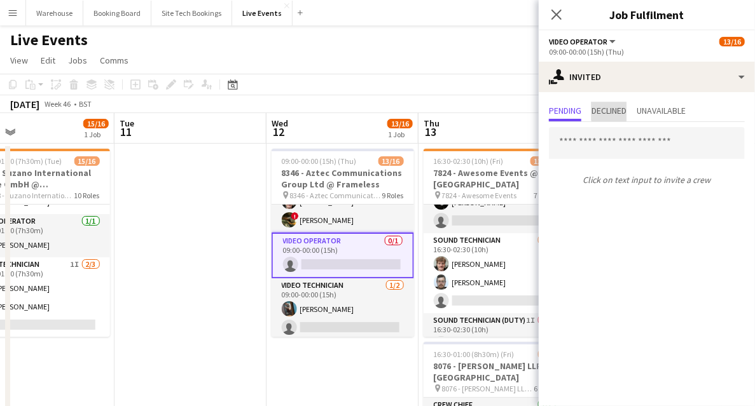
click at [622, 109] on span "Declined" at bounding box center [608, 110] width 35 height 9
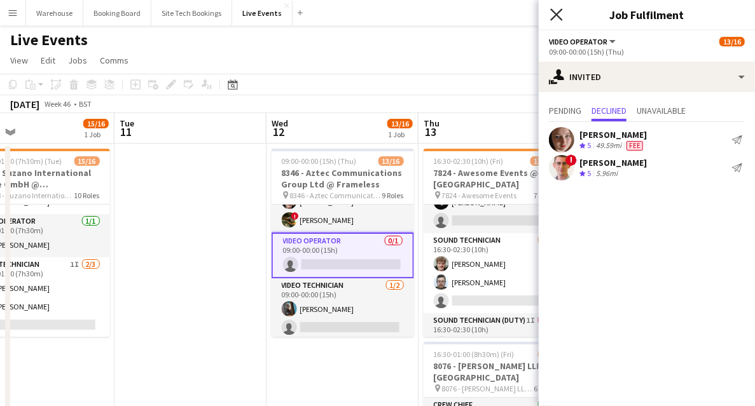
click at [554, 15] on icon "Close pop-in" at bounding box center [556, 14] width 12 height 12
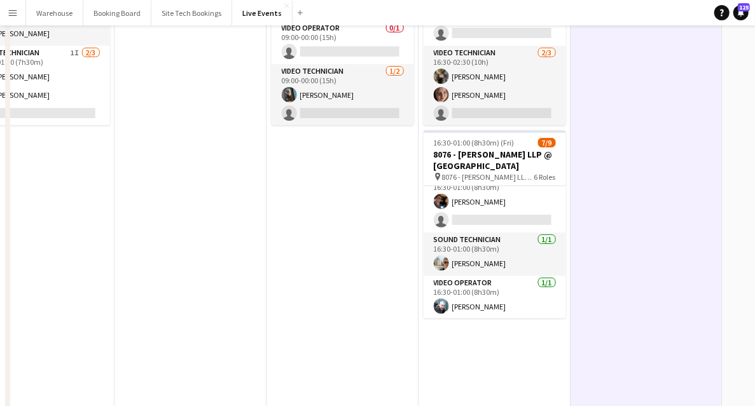
scroll to position [0, 0]
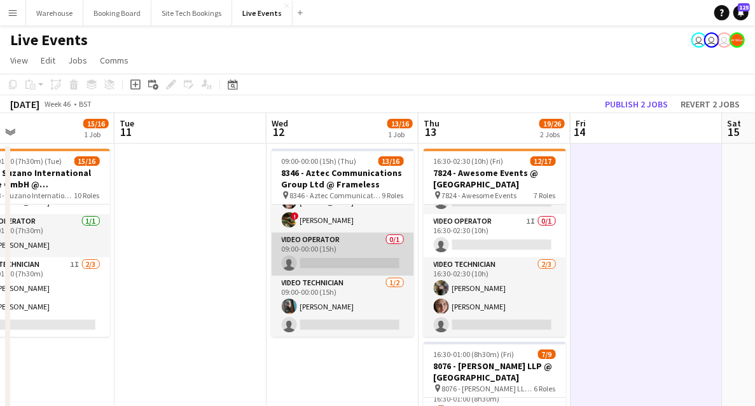
click at [339, 245] on app-card-role "Video Operator 0/1 09:00-00:00 (15h) single-neutral-actions" at bounding box center [342, 254] width 142 height 43
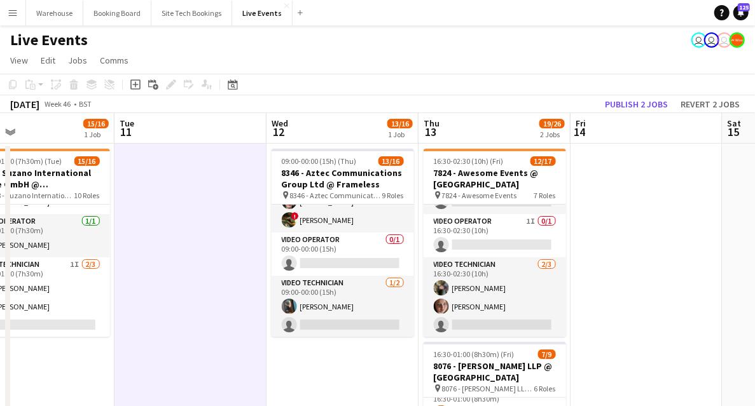
scroll to position [0, 492]
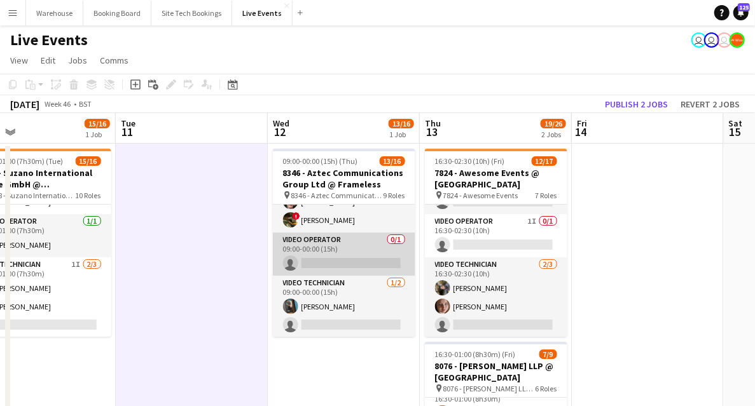
drag, startPoint x: 332, startPoint y: 251, endPoint x: 351, endPoint y: 253, distance: 19.2
click at [332, 251] on app-card-role "Video Operator 0/1 09:00-00:00 (15h) single-neutral-actions" at bounding box center [344, 254] width 142 height 43
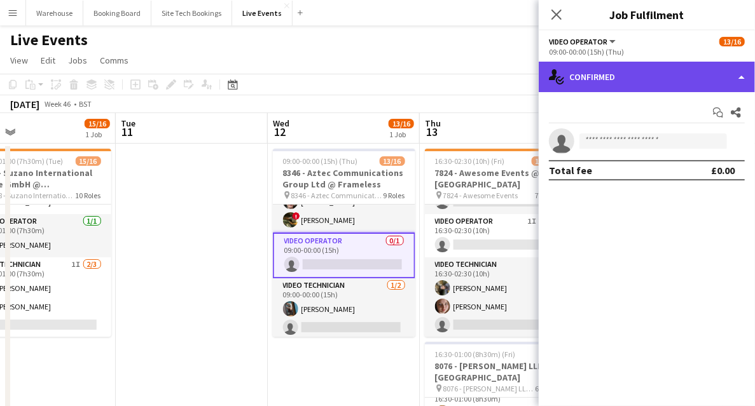
click at [655, 79] on div "single-neutral-actions-check-2 Confirmed" at bounding box center [646, 77] width 216 height 31
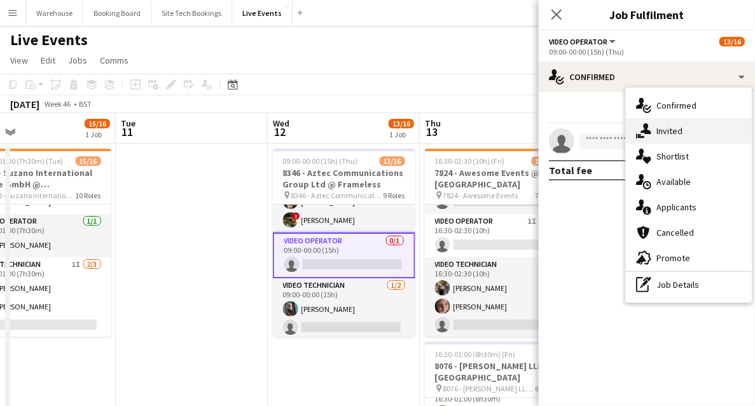
click at [674, 132] on span "Invited" at bounding box center [669, 130] width 26 height 11
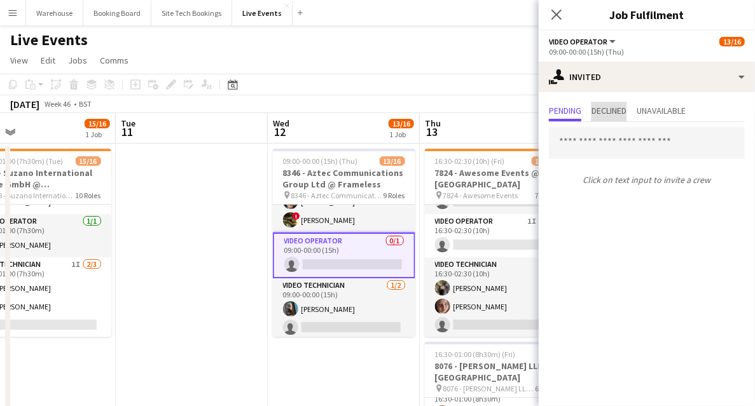
click at [610, 102] on span "Declined" at bounding box center [608, 111] width 35 height 19
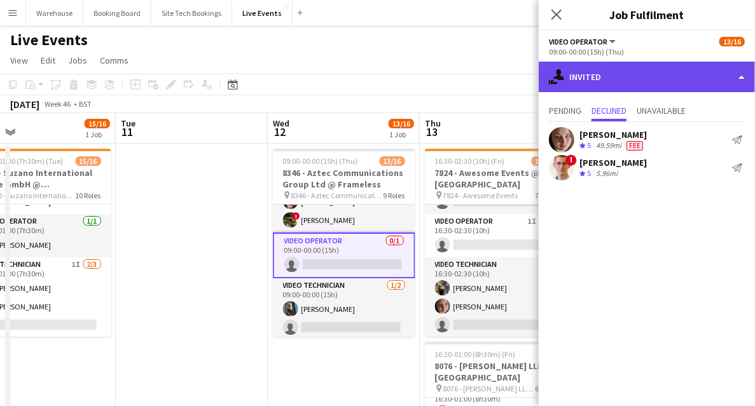
click at [603, 78] on div "single-neutral-actions-share-1 Invited" at bounding box center [646, 77] width 216 height 31
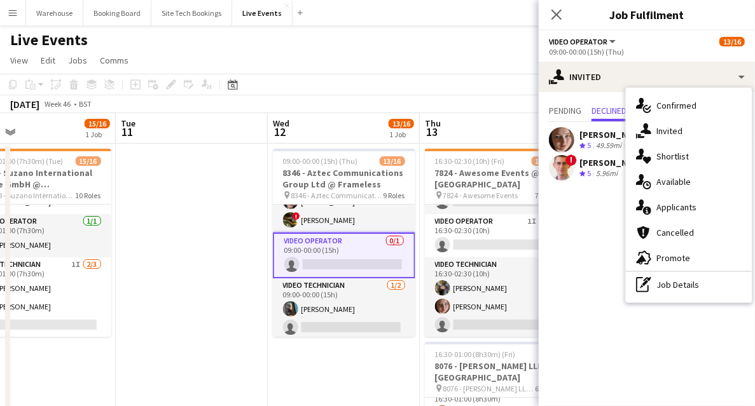
click at [667, 174] on div "single-neutral-actions-upload Available" at bounding box center [688, 181] width 126 height 25
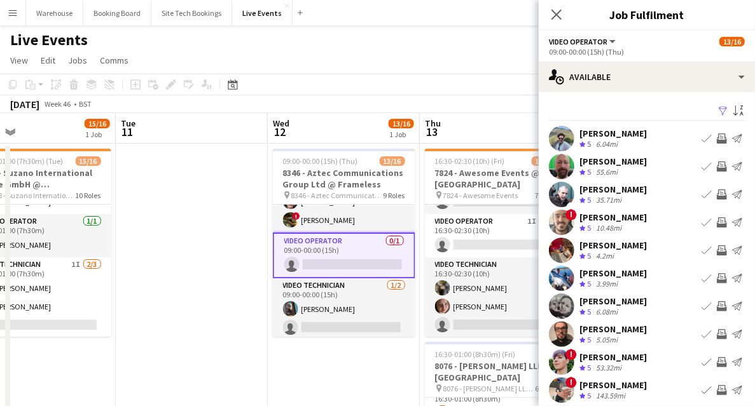
click at [717, 134] on app-icon "Invite crew" at bounding box center [721, 138] width 10 height 10
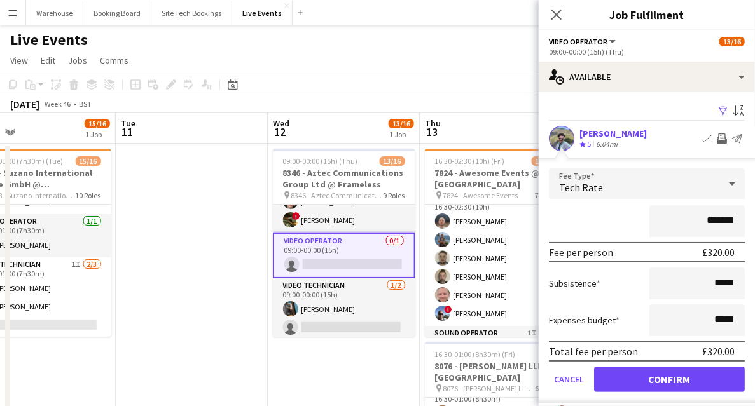
scroll to position [0, 0]
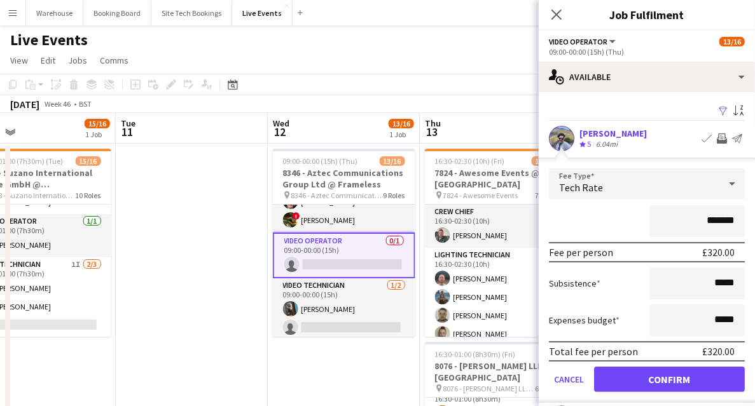
click at [610, 169] on div "Tech Rate" at bounding box center [634, 183] width 170 height 31
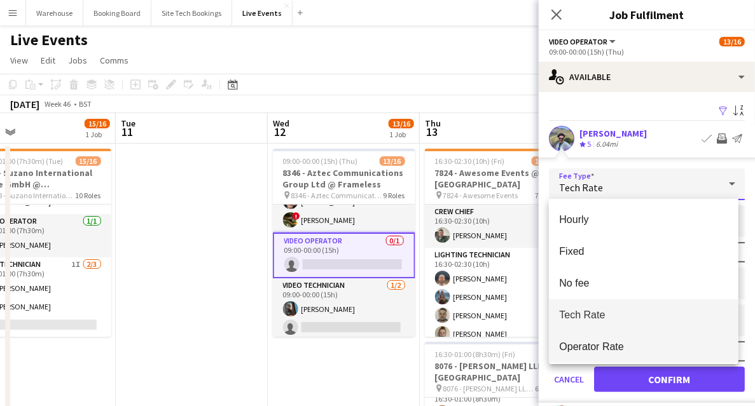
click at [596, 353] on mat-option "Operator Rate" at bounding box center [643, 347] width 189 height 32
type input "*******"
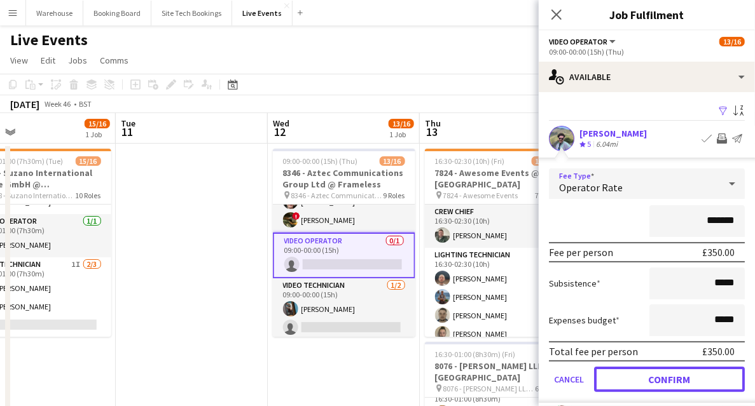
click at [639, 376] on button "Confirm" at bounding box center [669, 379] width 151 height 25
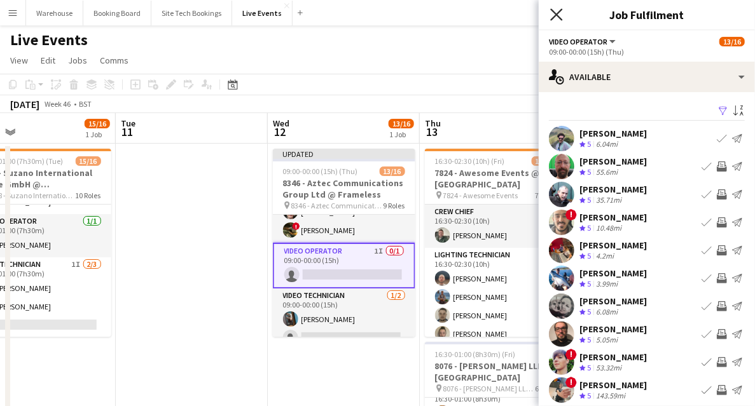
click at [559, 17] on icon at bounding box center [556, 14] width 12 height 12
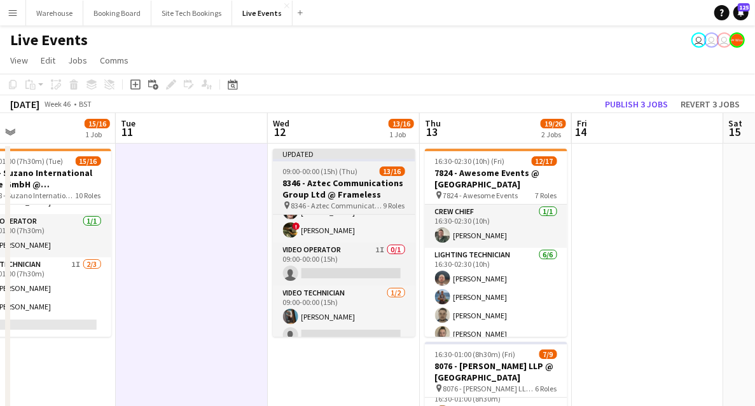
click at [327, 184] on h3 "8346 - Aztec Communications Group Ltd @ Frameless" at bounding box center [344, 188] width 142 height 23
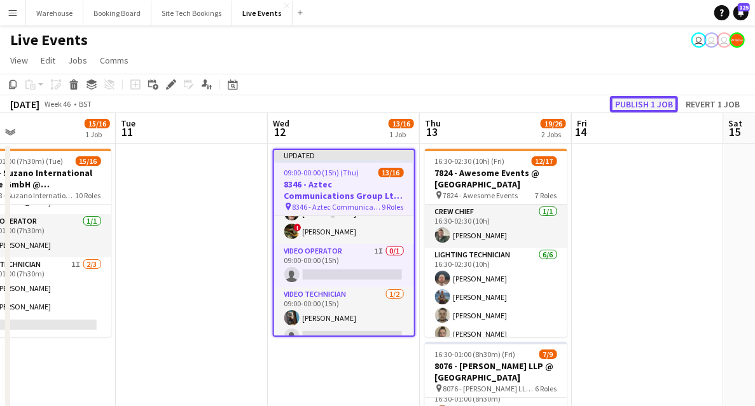
click at [652, 106] on button "Publish 1 job" at bounding box center [644, 104] width 68 height 17
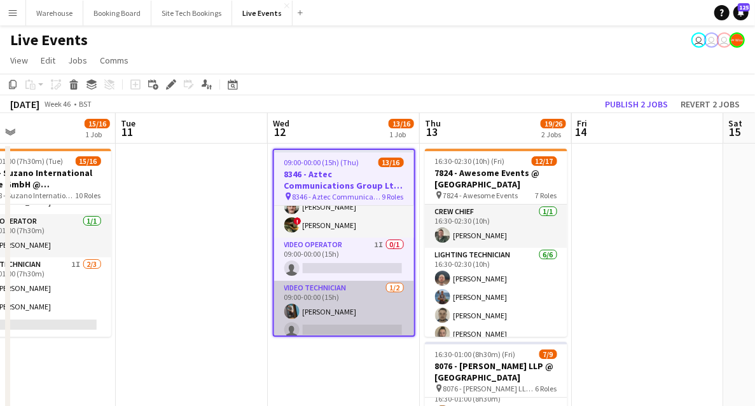
scroll to position [388, 0]
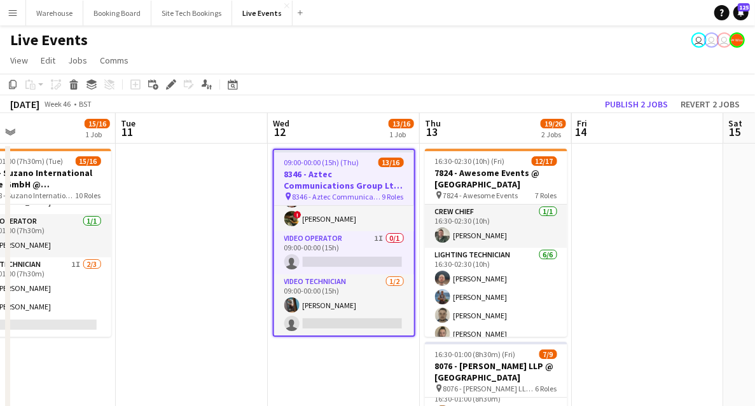
click at [339, 176] on h3 "8346 - Aztec Communications Group Ltd @ Frameless" at bounding box center [344, 179] width 140 height 23
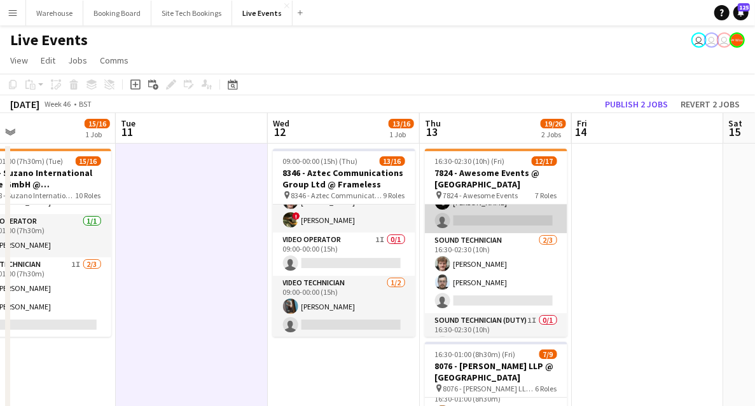
scroll to position [169, 0]
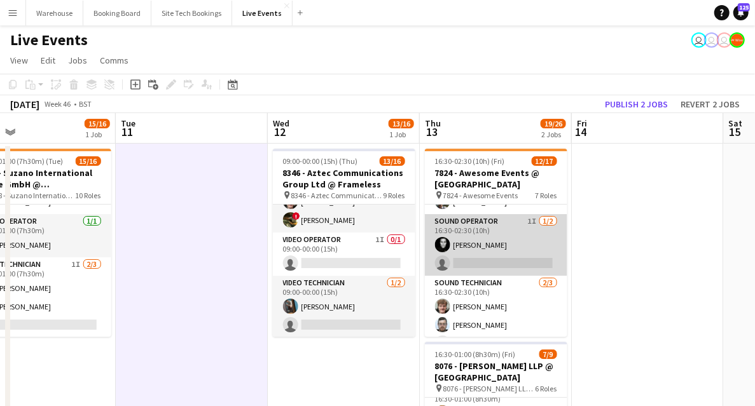
click at [482, 222] on app-card-role "Sound Operator 1I [DATE] 16:30-02:30 (10h) [PERSON_NAME] single-neutral-actions" at bounding box center [496, 245] width 142 height 62
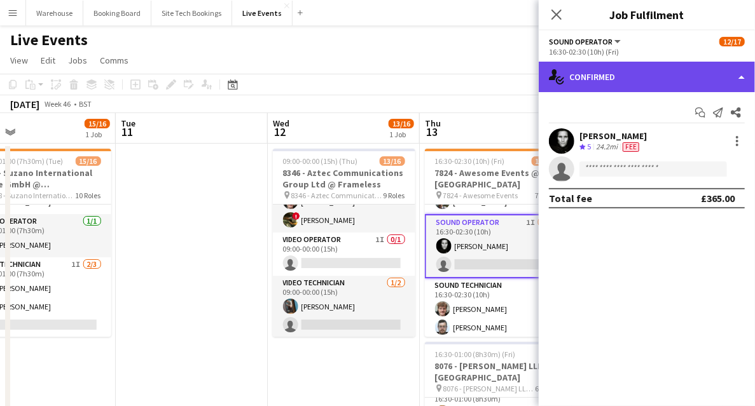
click at [624, 81] on div "single-neutral-actions-check-2 Confirmed" at bounding box center [646, 77] width 216 height 31
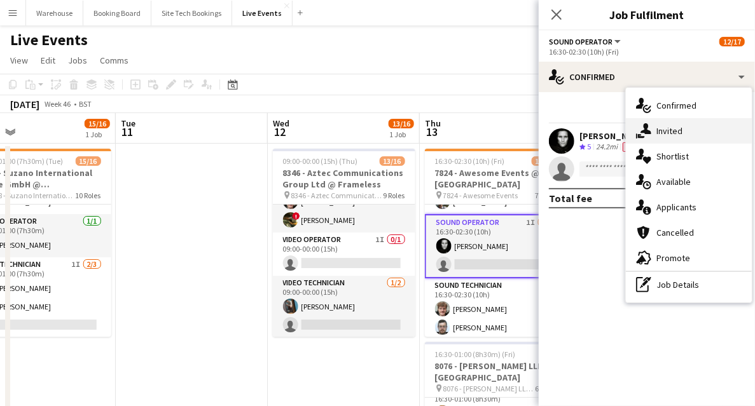
click at [662, 135] on span "Invited" at bounding box center [669, 130] width 26 height 11
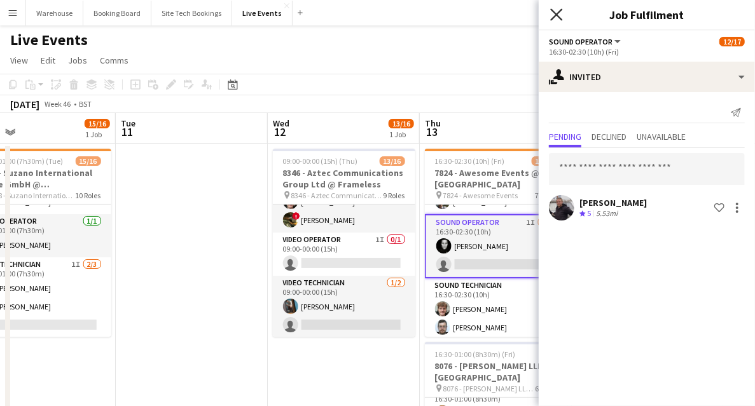
click at [554, 10] on icon "Close pop-in" at bounding box center [556, 14] width 12 height 12
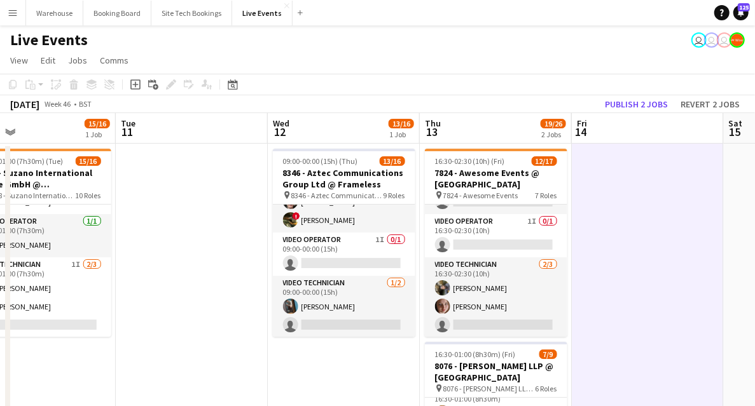
scroll to position [85, 0]
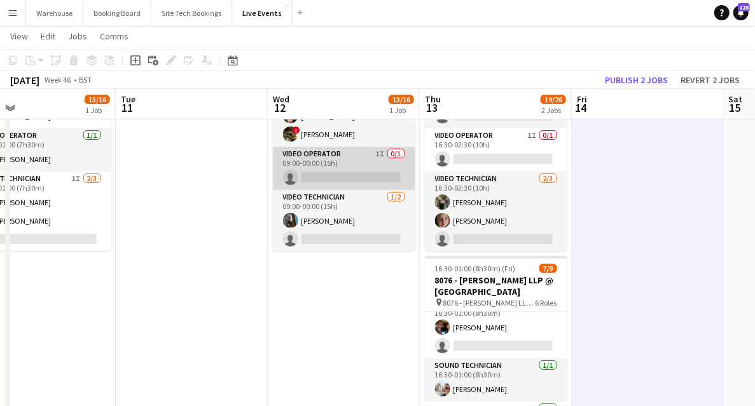
click at [329, 160] on app-card-role "Video Operator 1I 0/1 09:00-00:00 (15h) single-neutral-actions" at bounding box center [344, 168] width 142 height 43
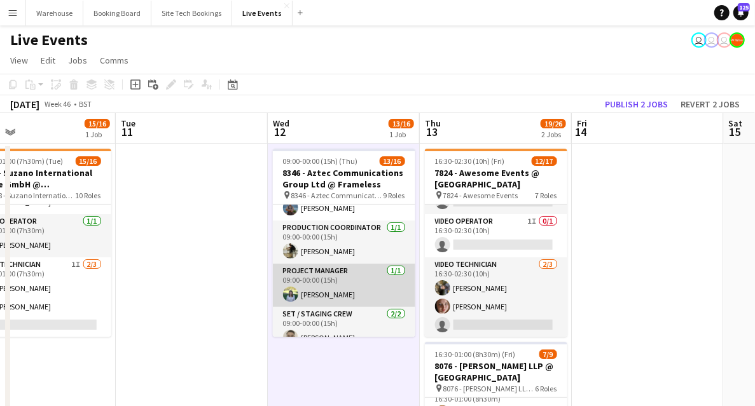
scroll to position [46, 0]
